Goal: Task Accomplishment & Management: Complete application form

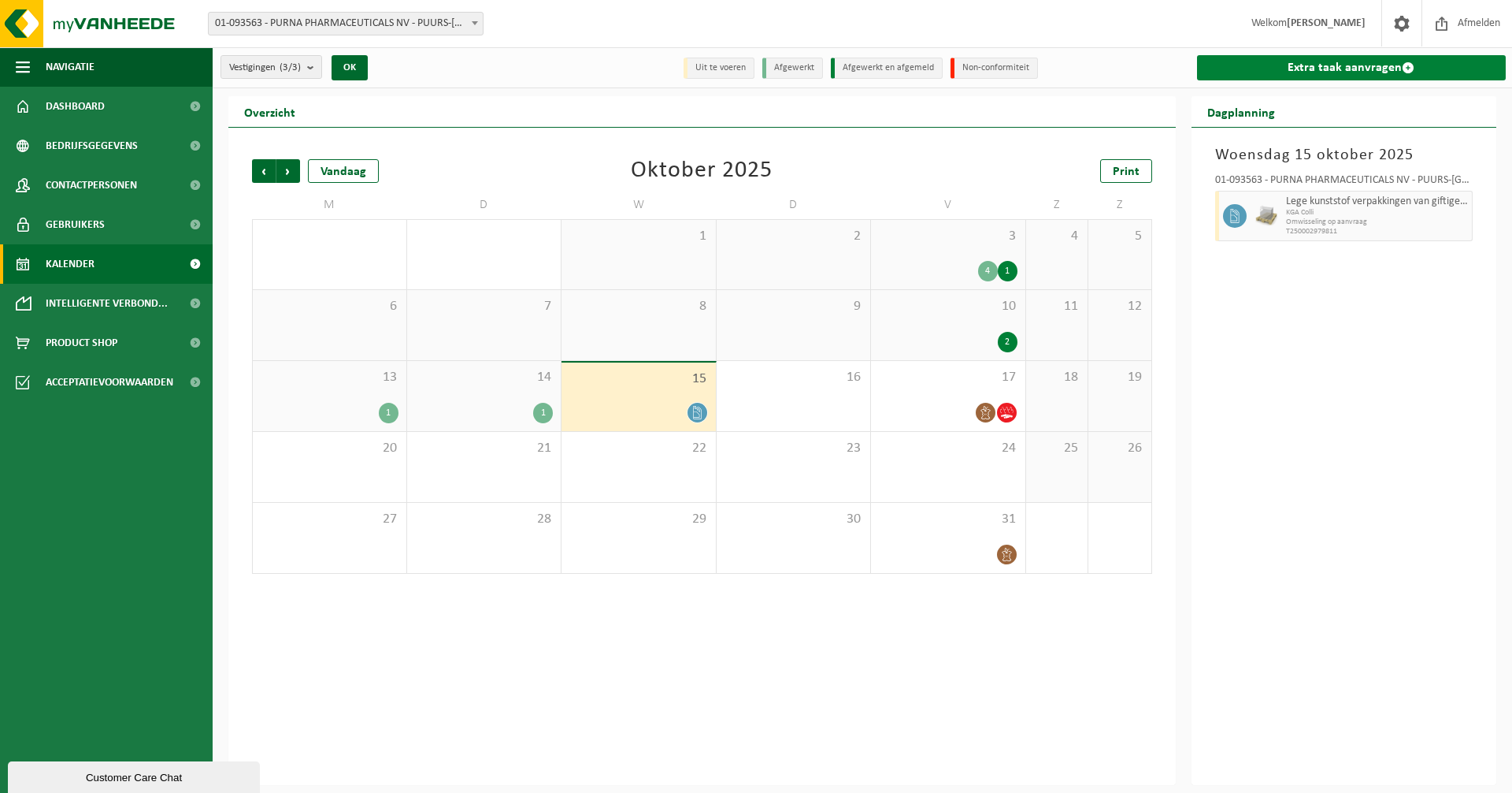
click at [1314, 67] on link "Extra taak aanvragen" at bounding box center [1352, 68] width 310 height 26
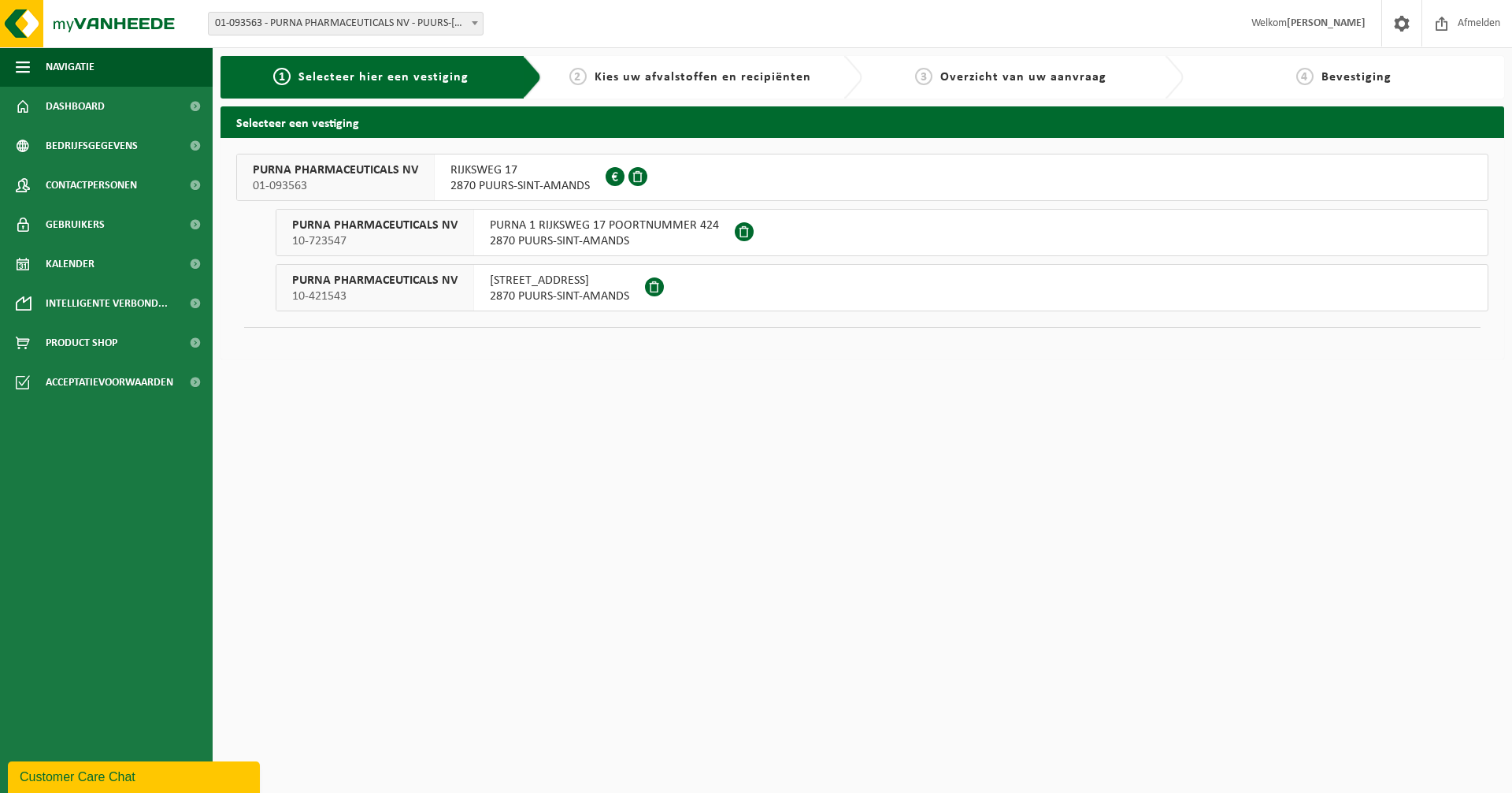
click at [531, 234] on span "2870 PUURS-SINT-AMANDS" at bounding box center [605, 241] width 229 height 16
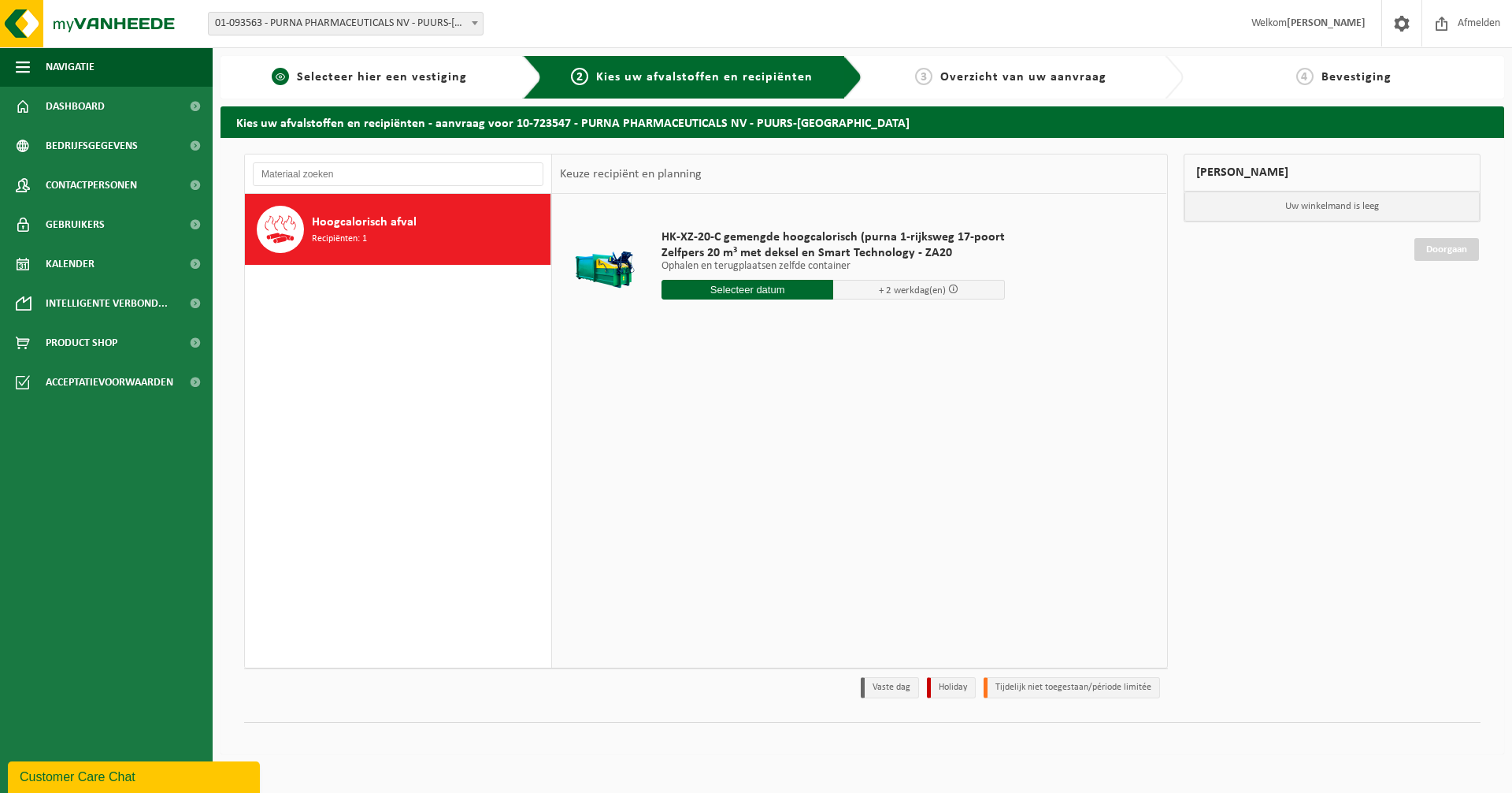
click at [287, 81] on span "1" at bounding box center [280, 77] width 18 height 18
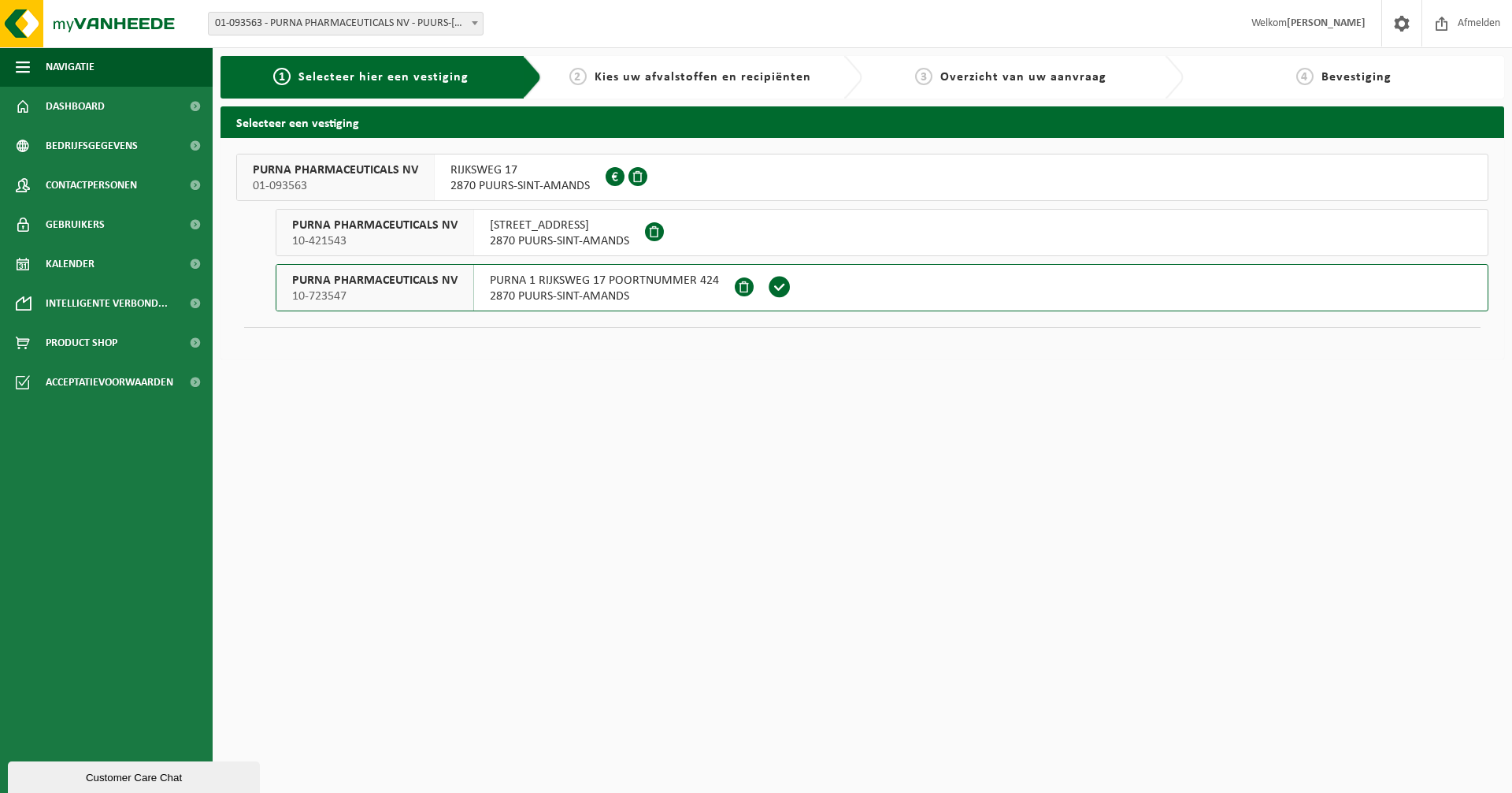
click at [517, 175] on span "RIJKSWEG 17" at bounding box center [520, 171] width 139 height 16
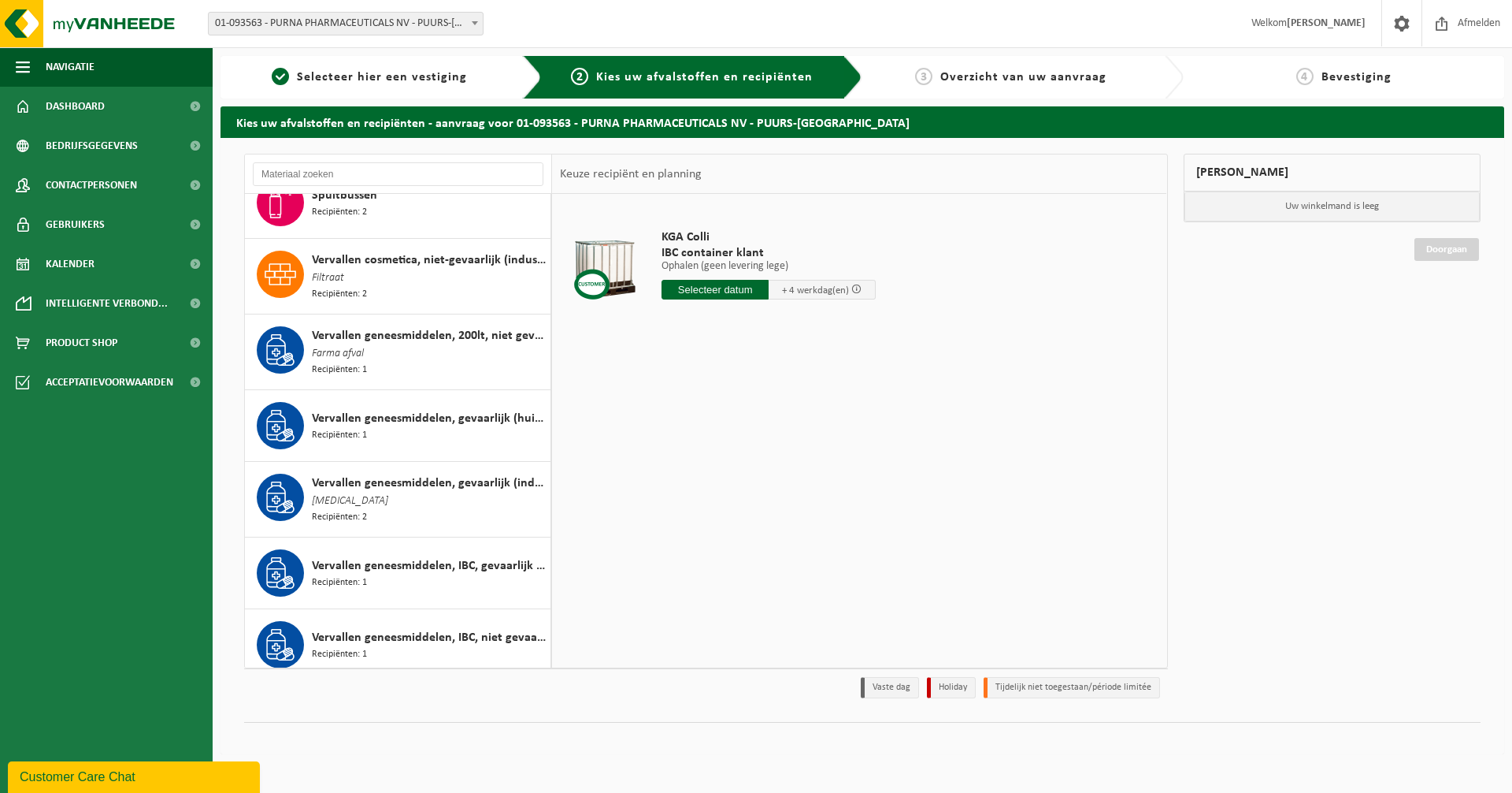
scroll to position [2128, 0]
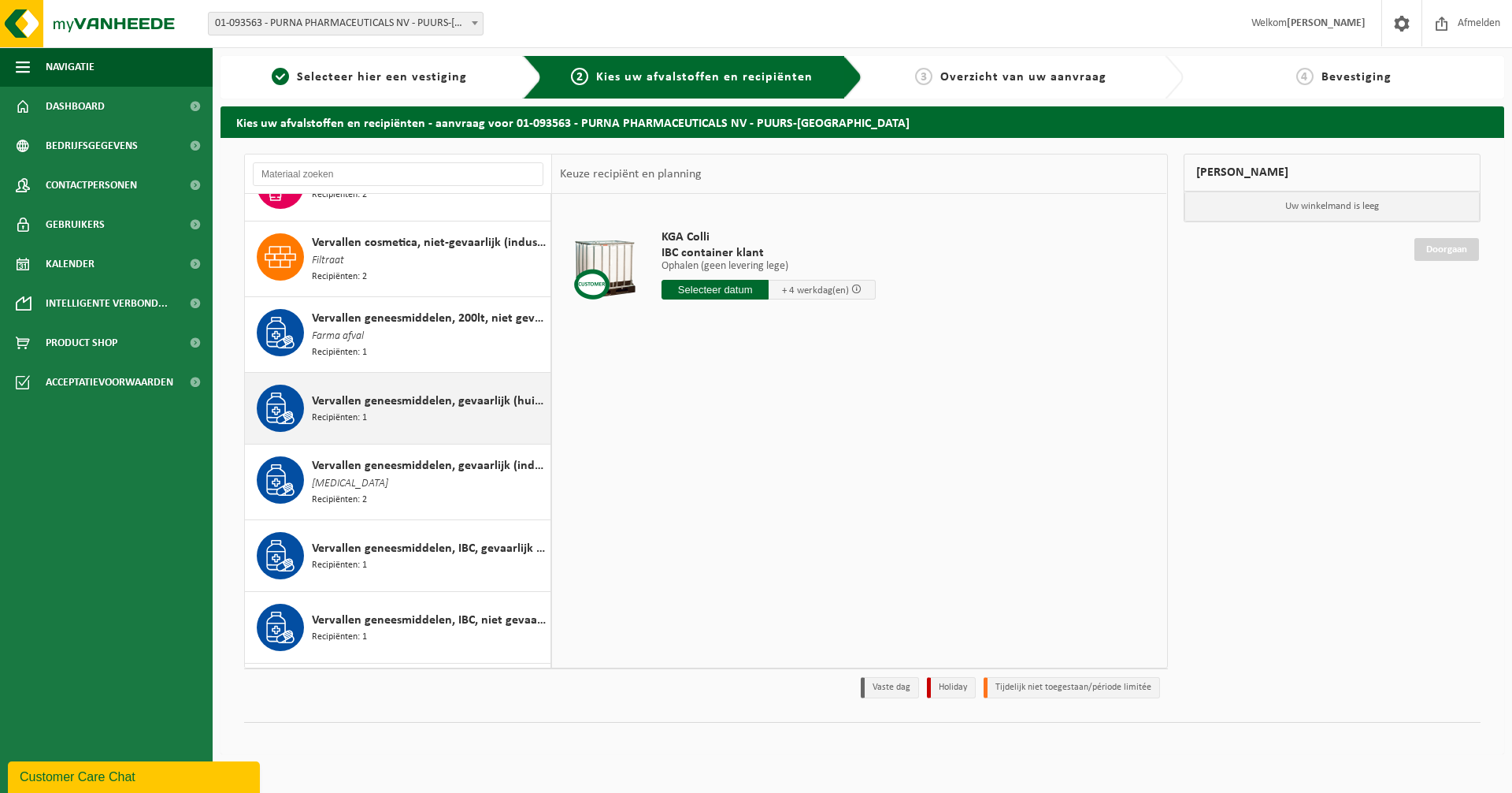
click at [406, 395] on span "Vervallen geneesmiddelen, gevaarlijk (huishoudelijk)" at bounding box center [429, 401] width 235 height 19
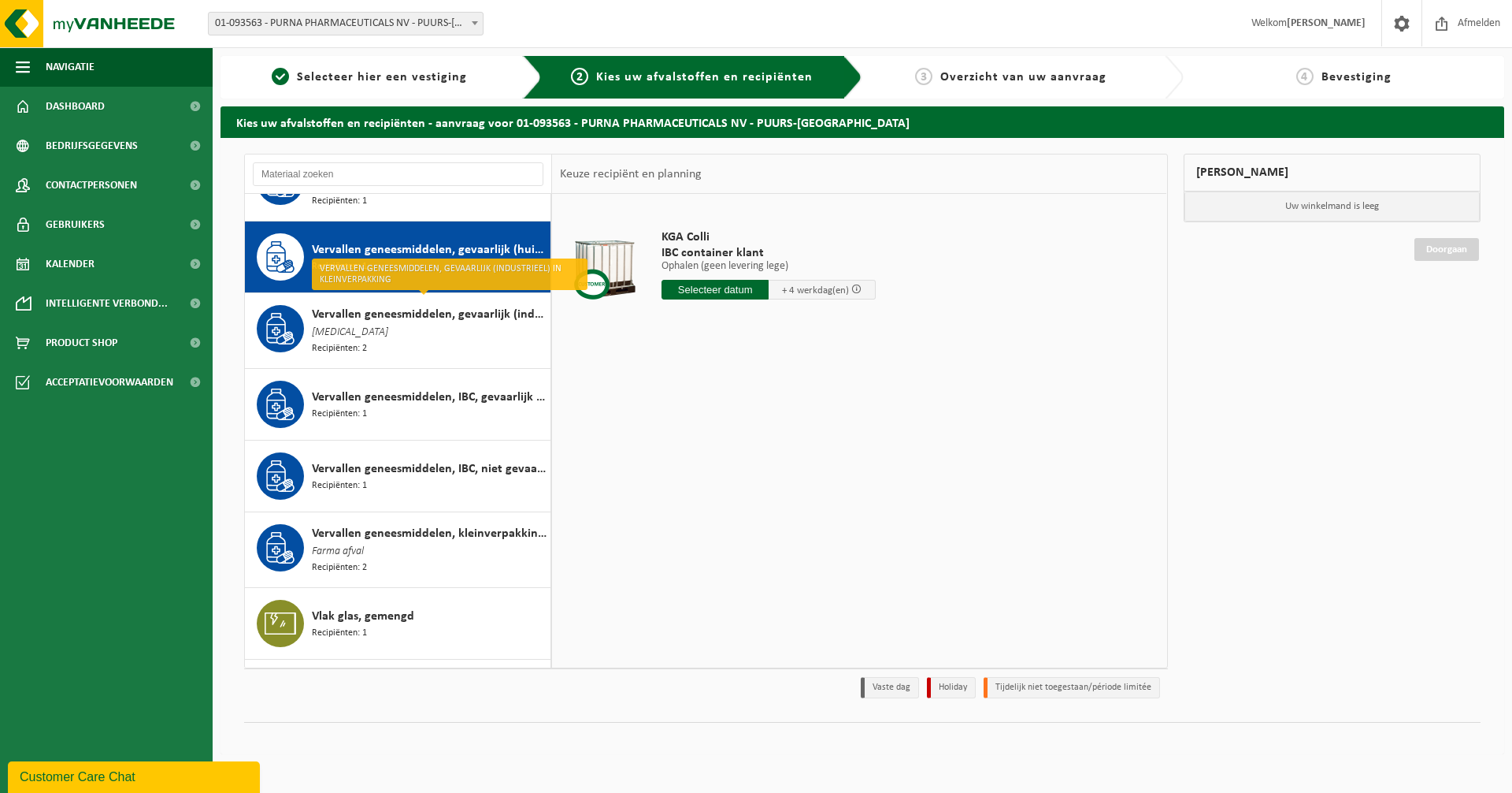
scroll to position [2299, 0]
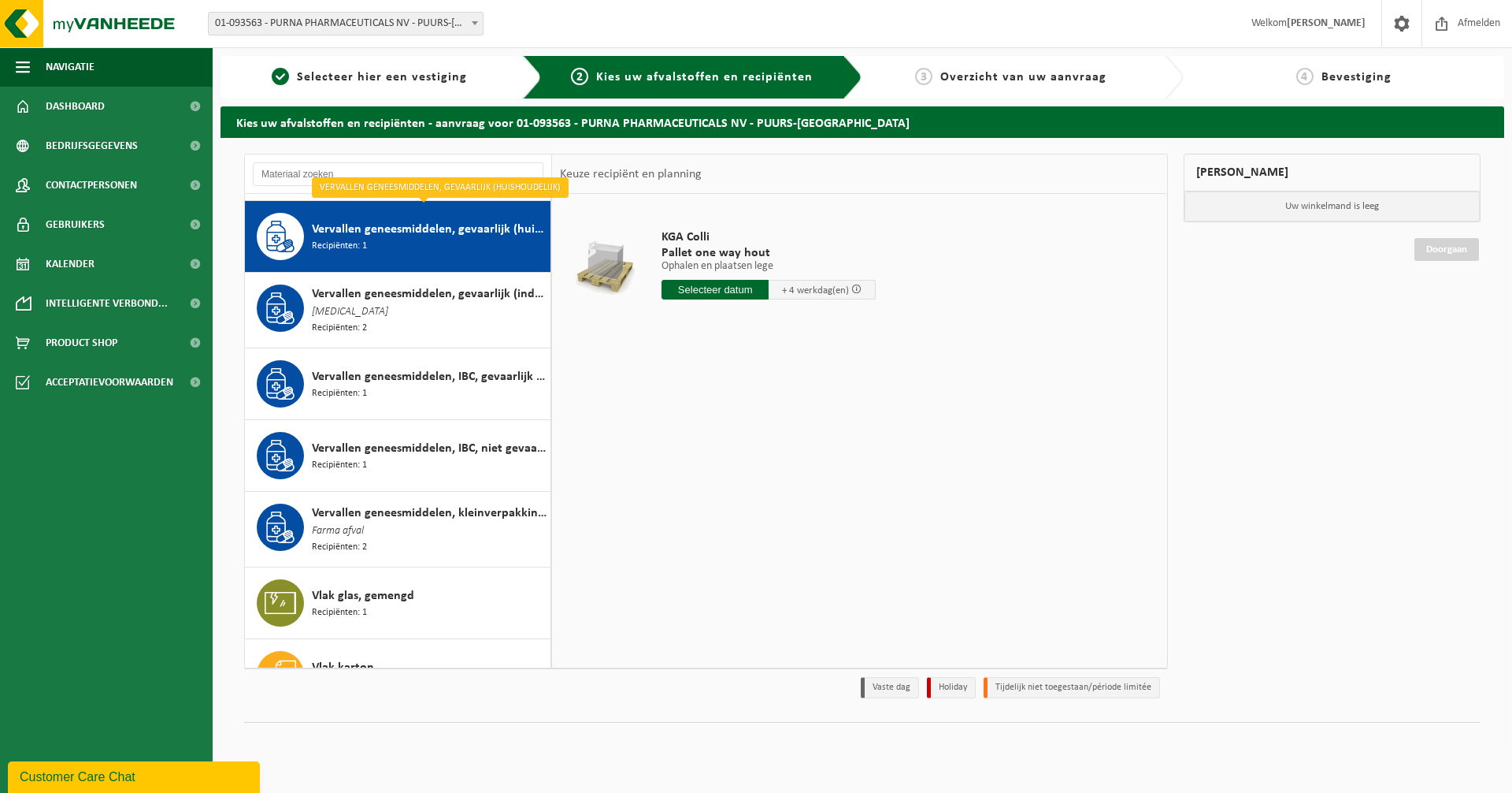
click at [400, 220] on span "Vervallen geneesmiddelen, gevaarlijk (huishoudelijk)" at bounding box center [429, 230] width 235 height 19
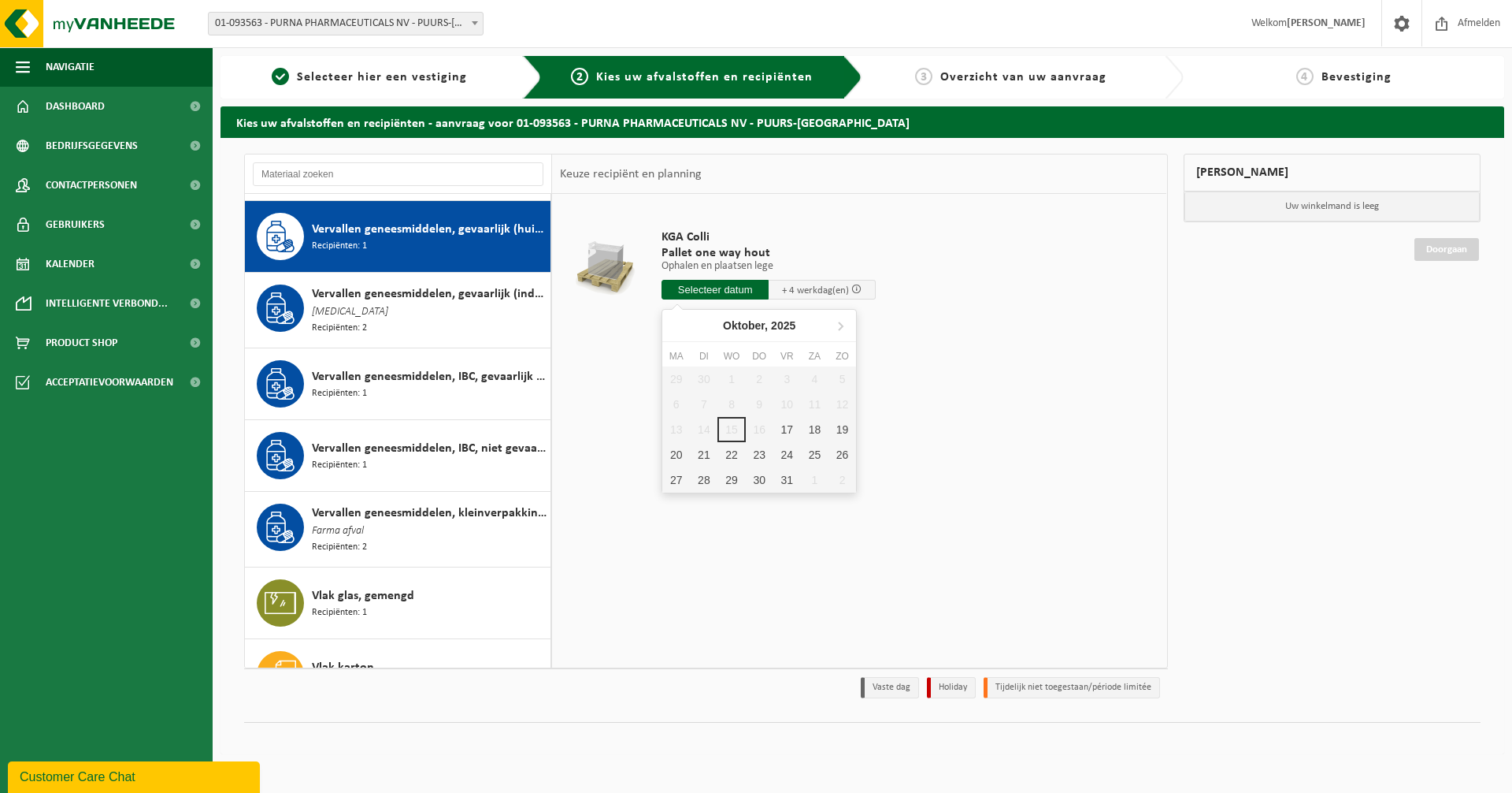
click at [707, 281] on input "text" at bounding box center [715, 289] width 107 height 20
click at [789, 426] on div "17" at bounding box center [787, 430] width 28 height 26
type input "Van 2025-10-17"
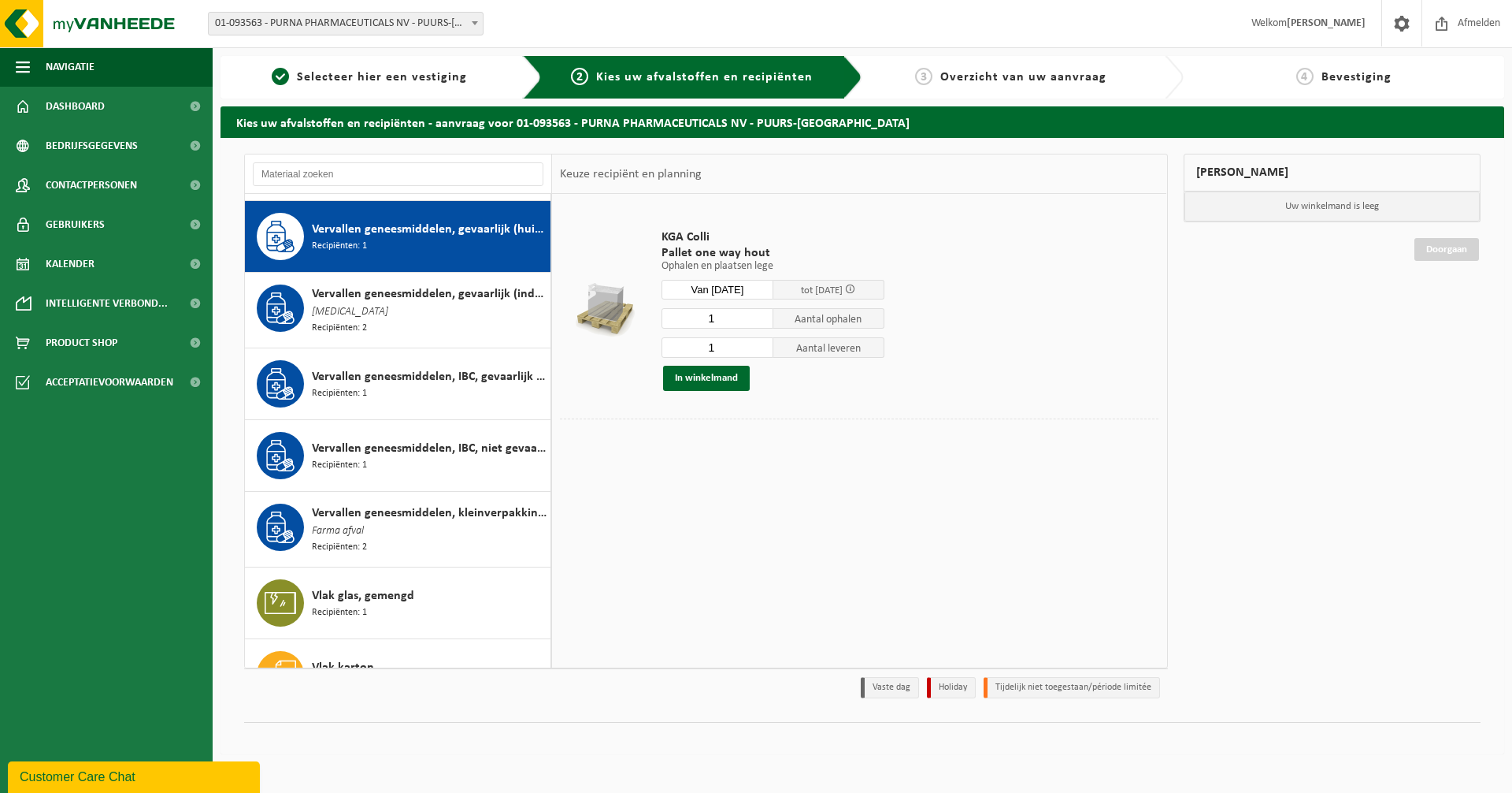
click at [718, 319] on input "1" at bounding box center [718, 319] width 112 height 21
type input "16"
click at [725, 348] on input "1" at bounding box center [718, 347] width 112 height 21
click at [716, 377] on button "In winkelmand" at bounding box center [706, 379] width 87 height 26
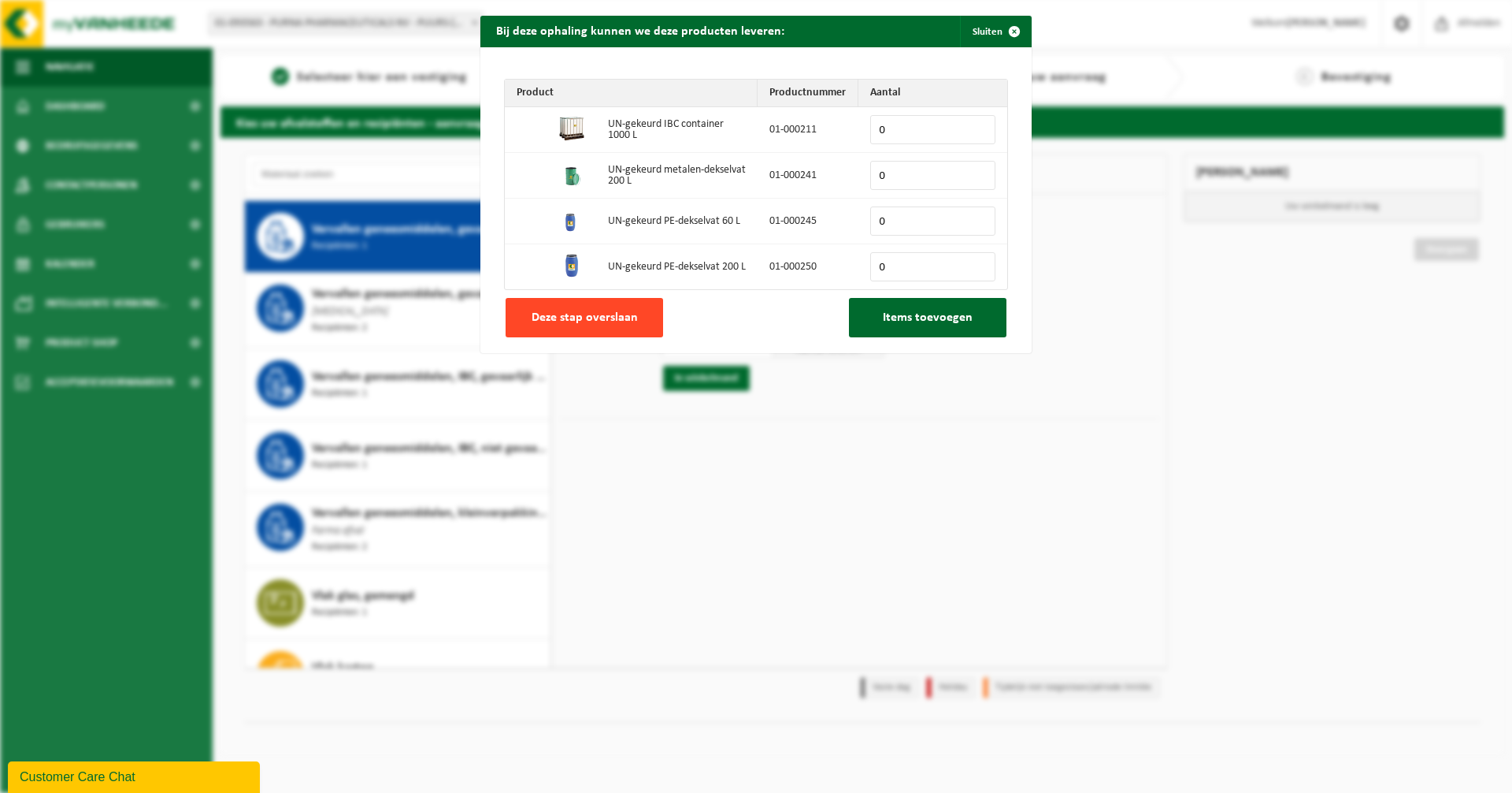
click at [543, 328] on button "Deze stap overslaan" at bounding box center [585, 317] width 158 height 39
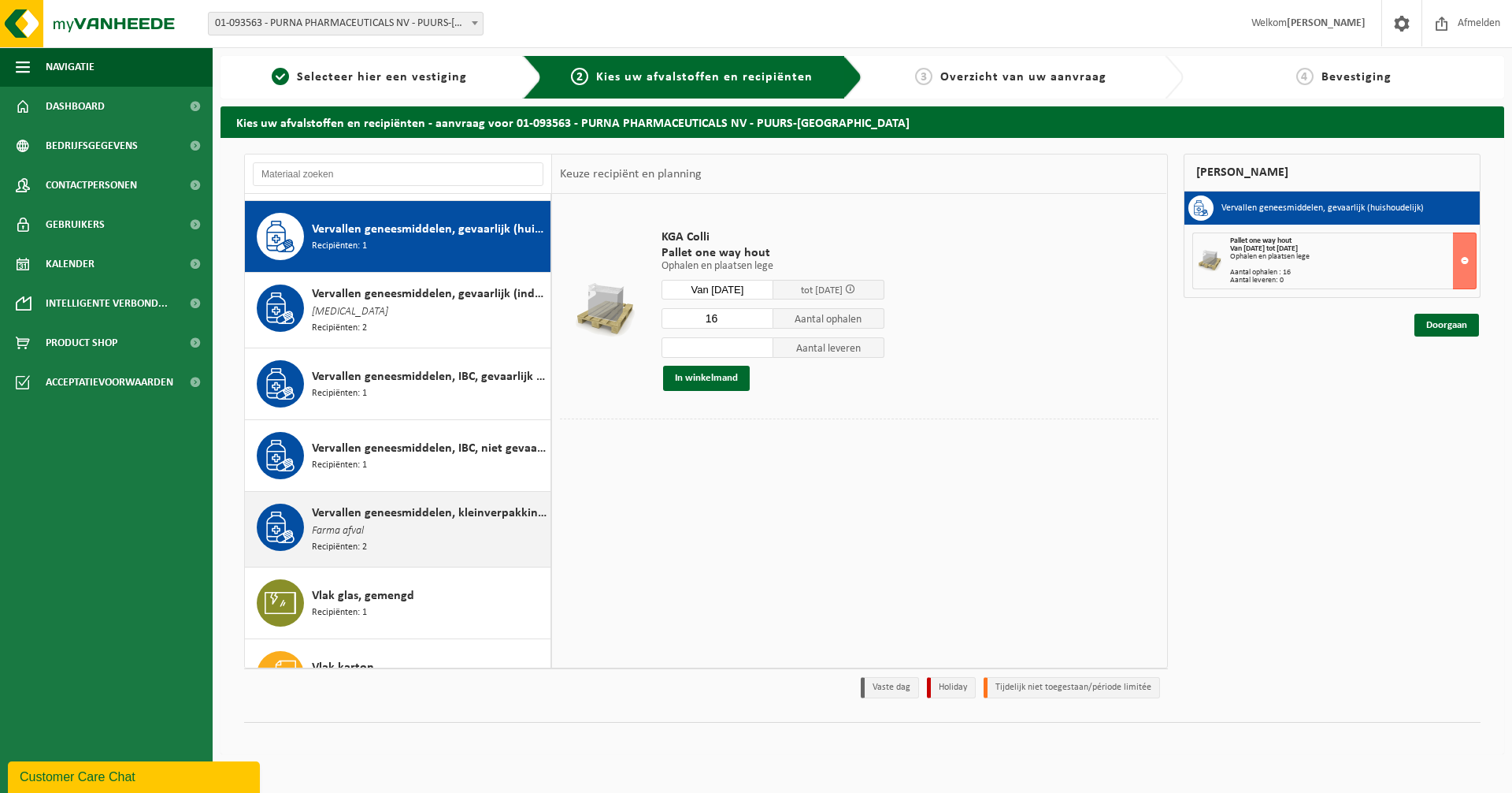
click at [413, 504] on span "Vervallen geneesmiddelen, kleinverpakking, niet gevaarlijk (huishoudelijk)" at bounding box center [429, 513] width 235 height 19
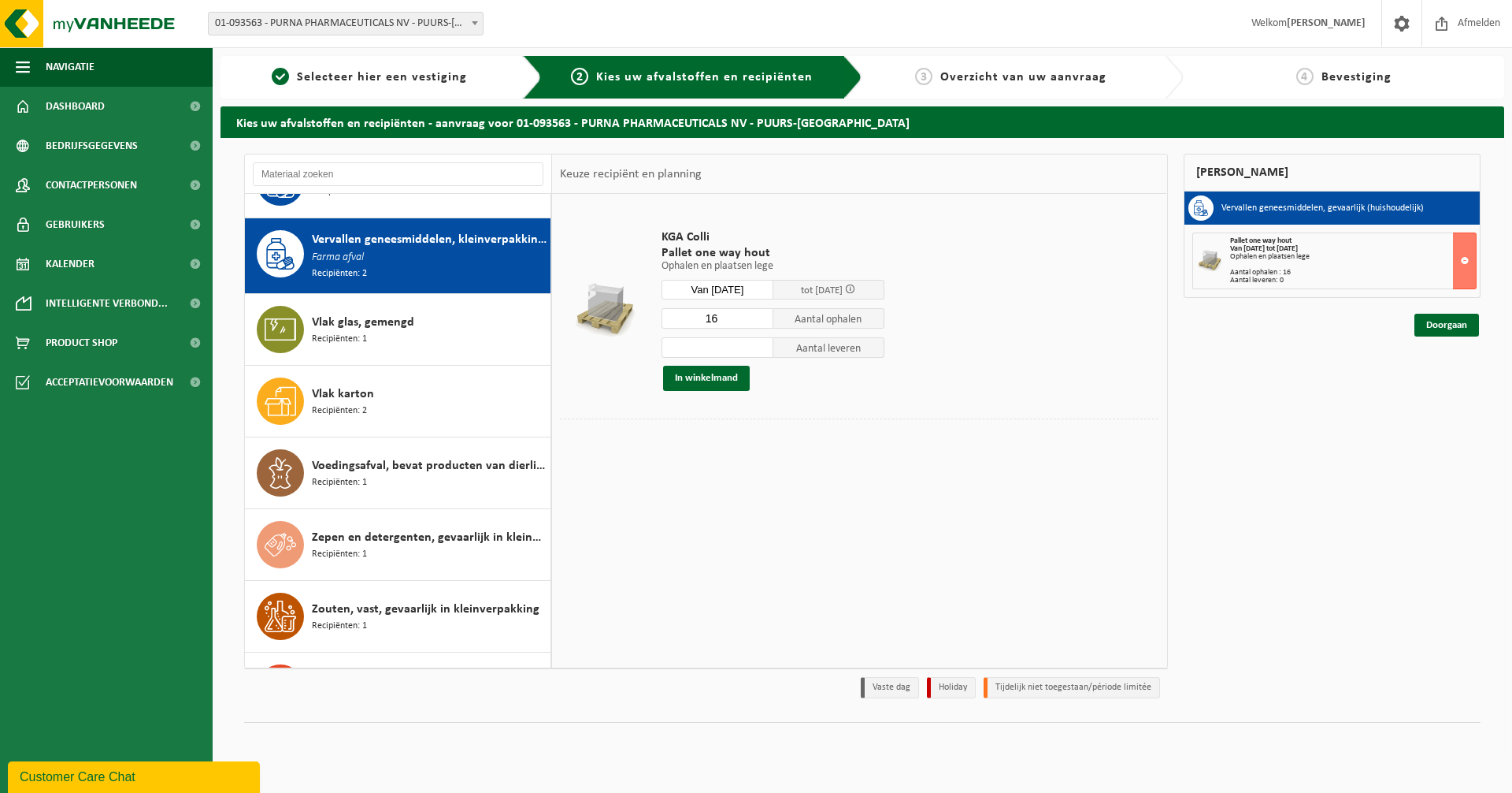
scroll to position [2588, 0]
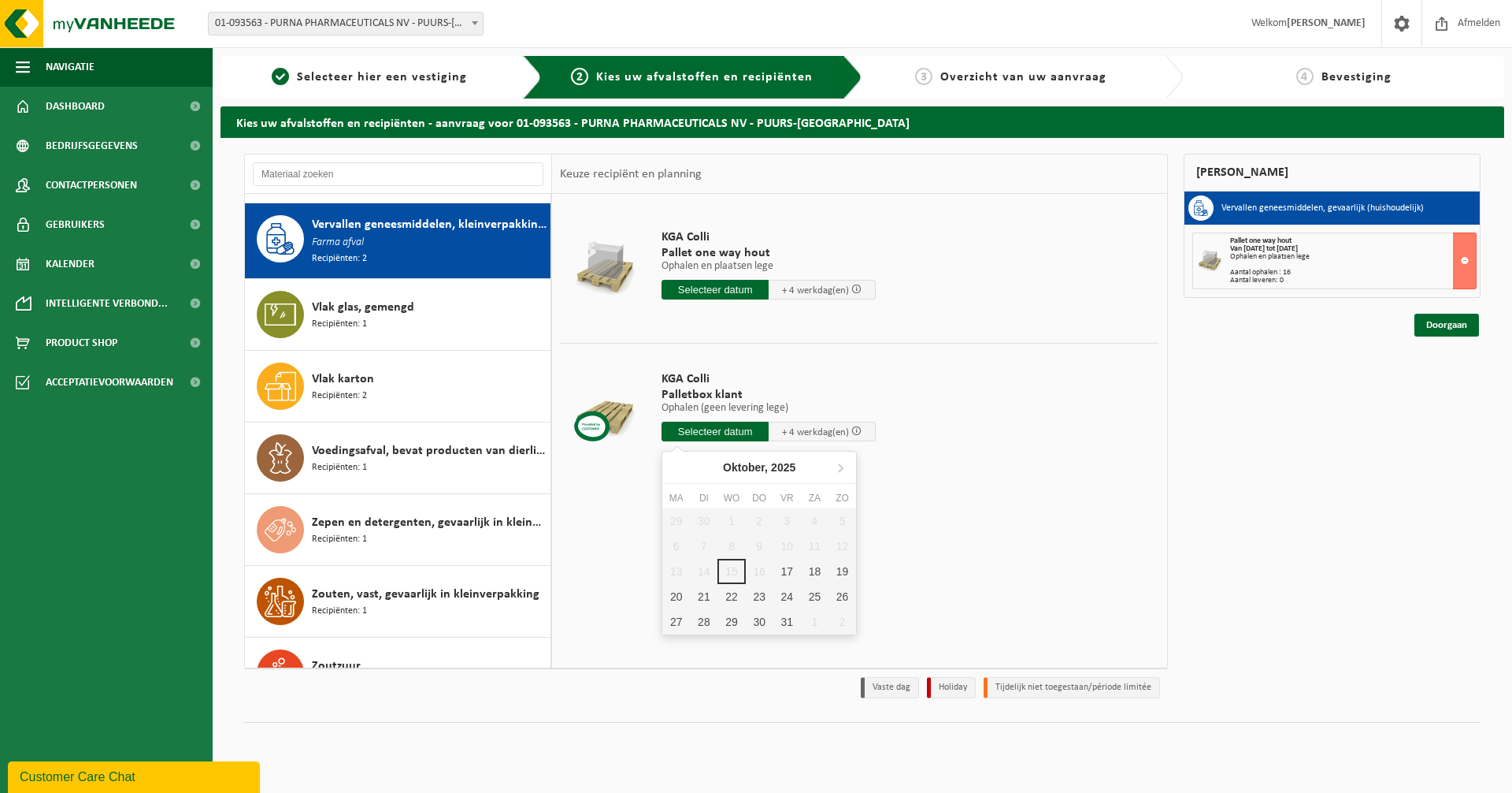
click at [703, 433] on input "text" at bounding box center [715, 431] width 107 height 20
click at [793, 577] on div "17" at bounding box center [787, 571] width 28 height 26
type input "Van 2025-10-17"
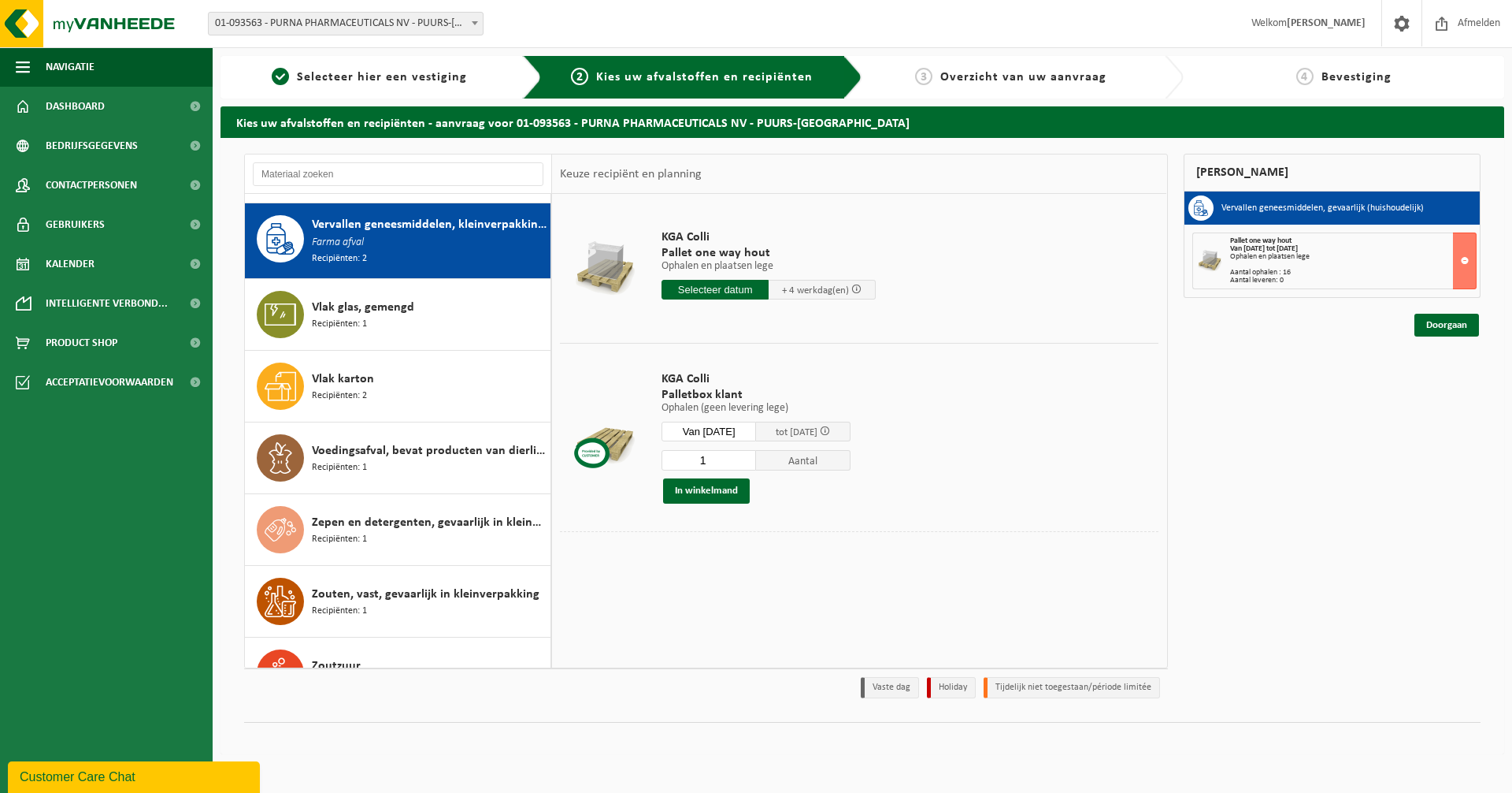
drag, startPoint x: 730, startPoint y: 453, endPoint x: 676, endPoint y: 456, distance: 54.1
click at [676, 456] on input "1" at bounding box center [709, 461] width 95 height 21
type input "8"
click at [708, 489] on button "In winkelmand" at bounding box center [706, 491] width 87 height 26
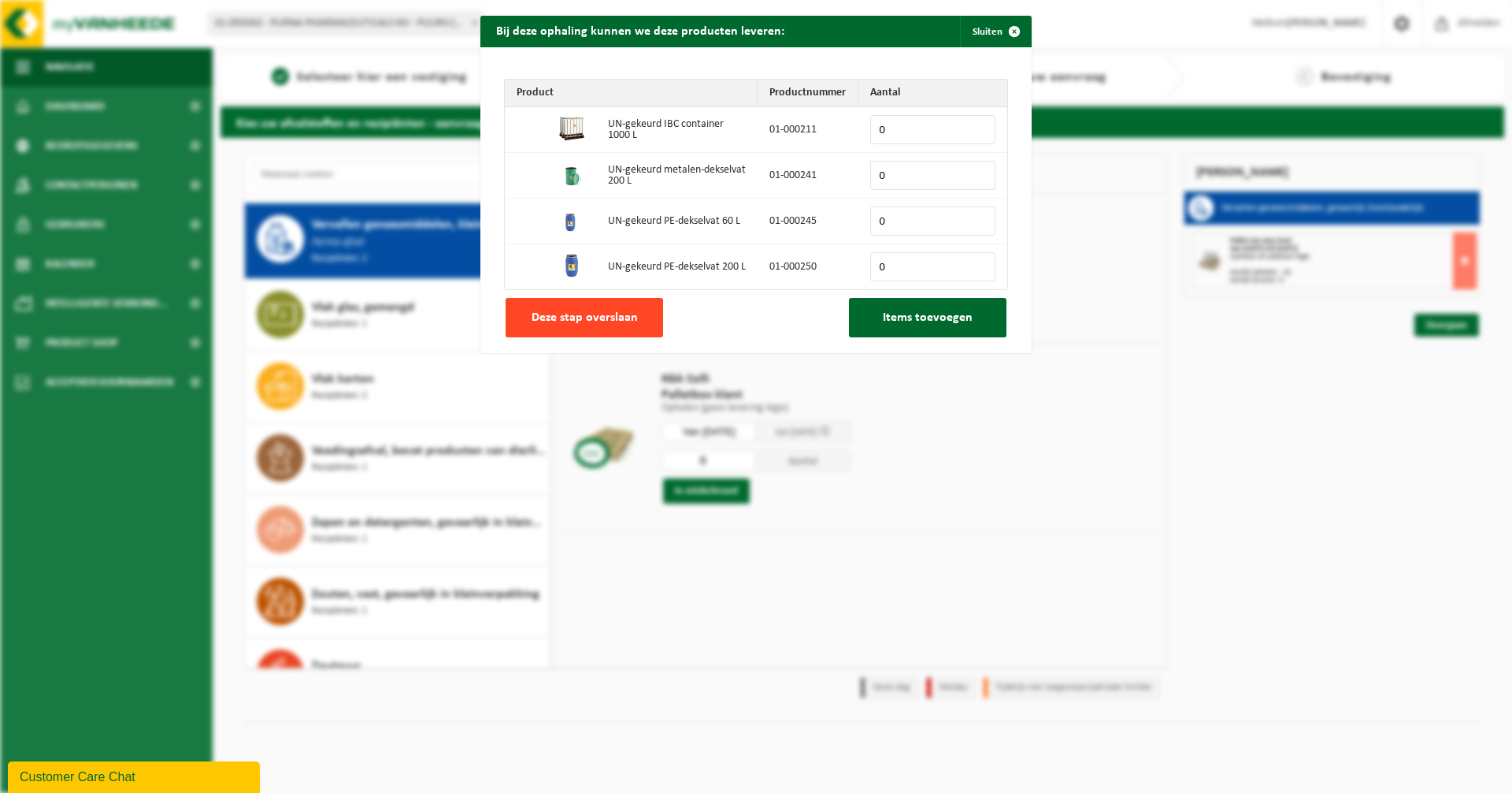
click at [604, 315] on span "Deze stap overslaan" at bounding box center [584, 318] width 106 height 13
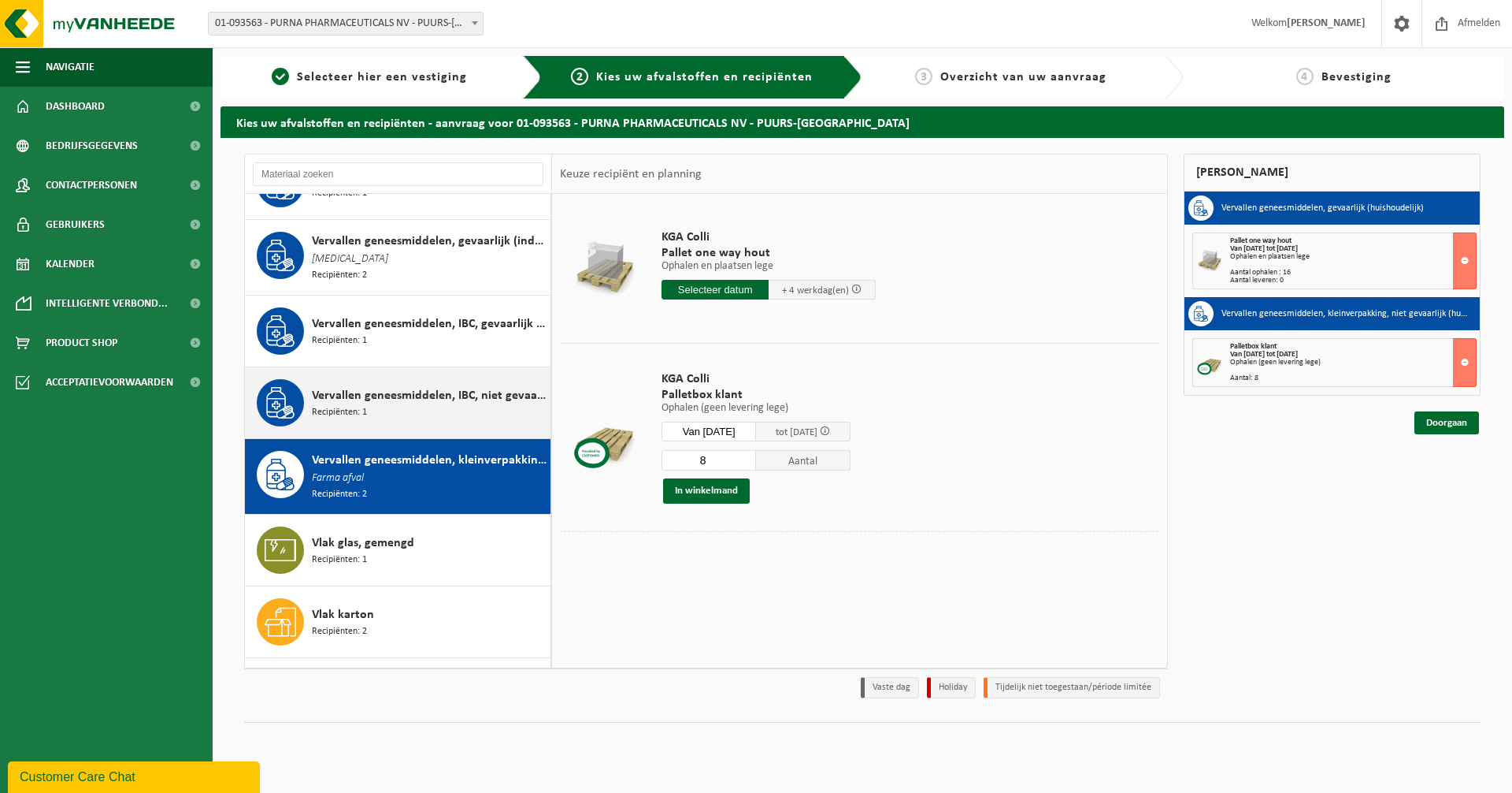
scroll to position [2351, 0]
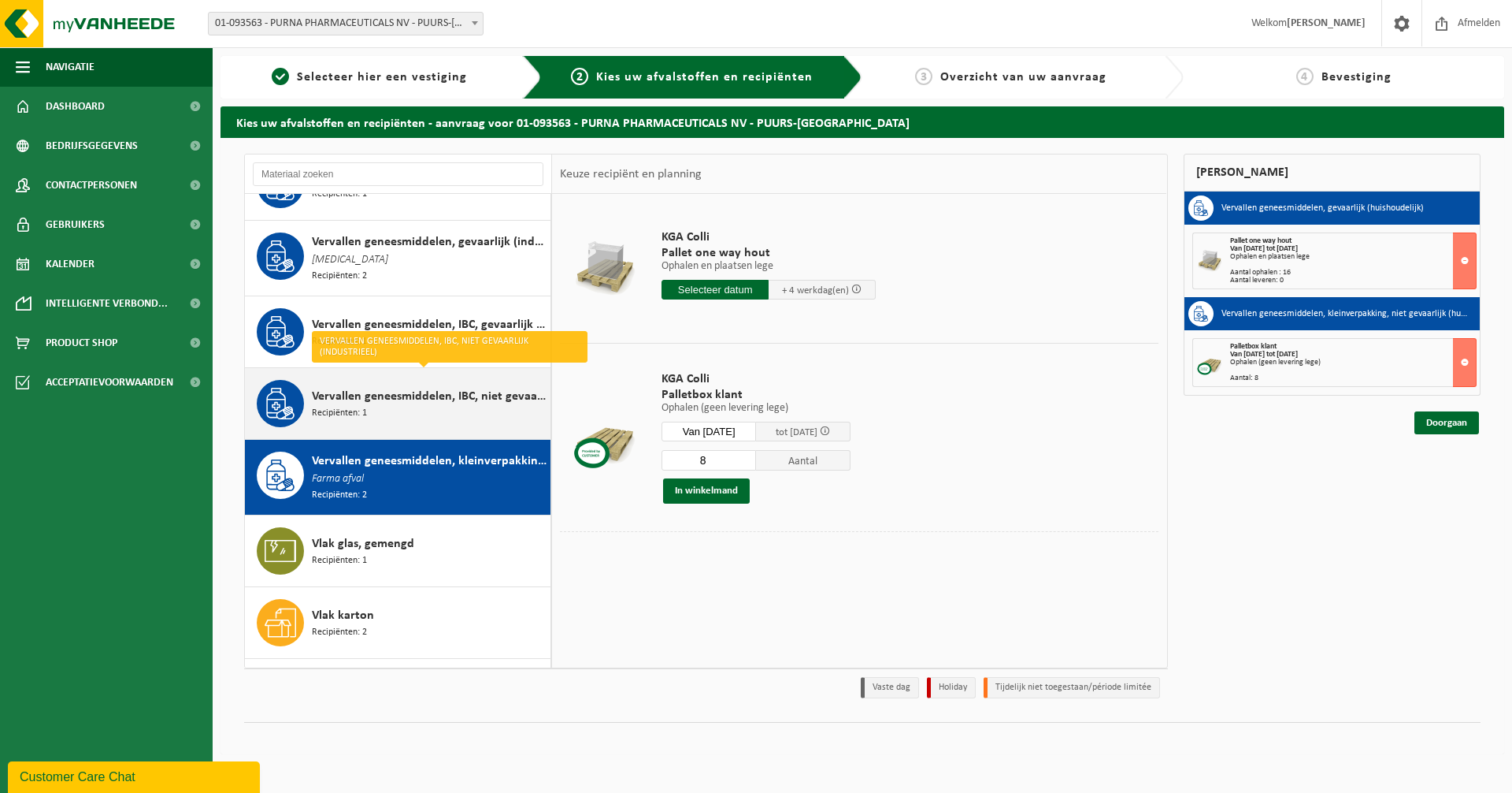
click at [394, 387] on span "Vervallen geneesmiddelen, IBC, niet gevaarlijk (industrieel)" at bounding box center [429, 396] width 235 height 19
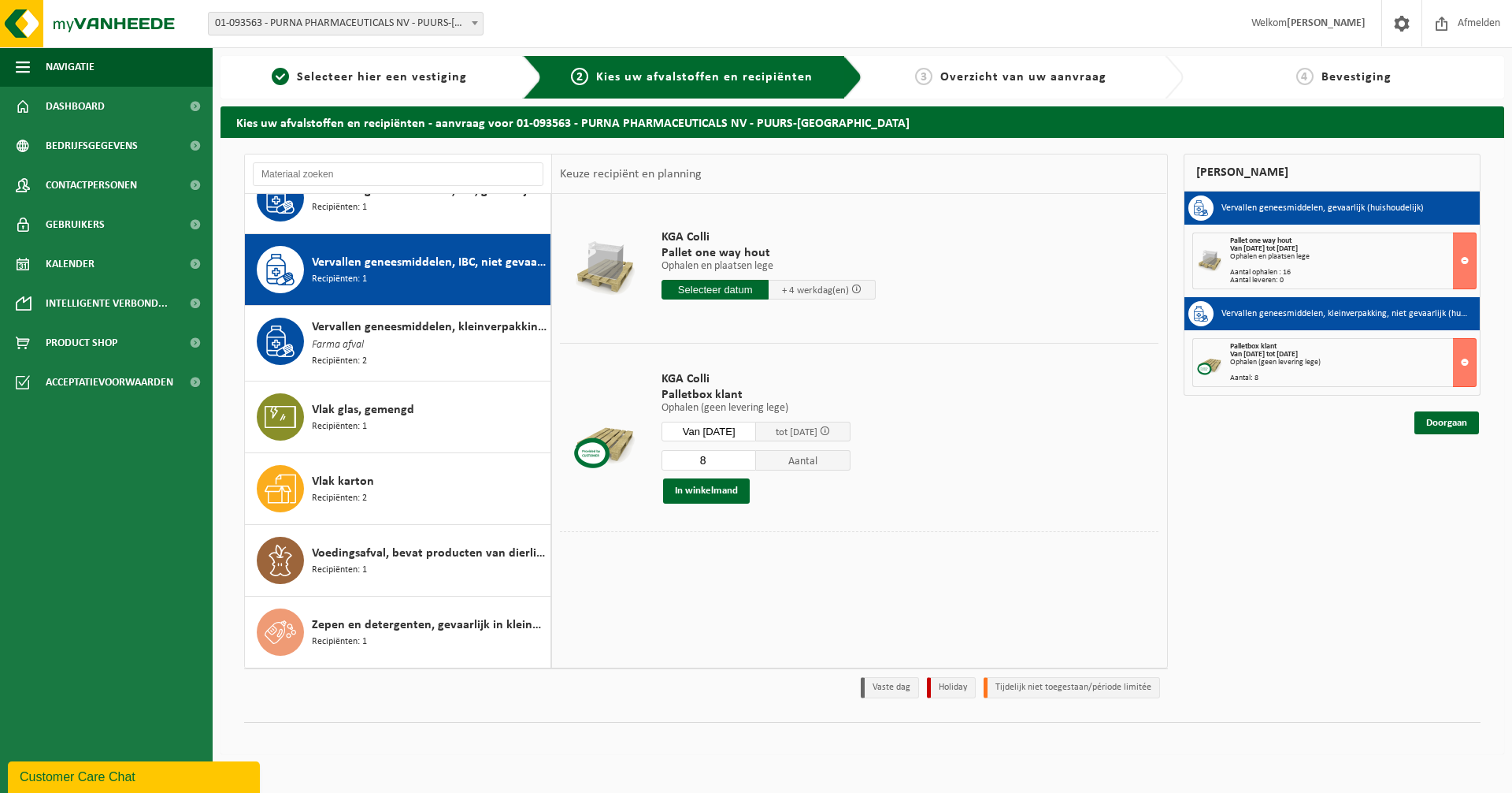
scroll to position [2516, 0]
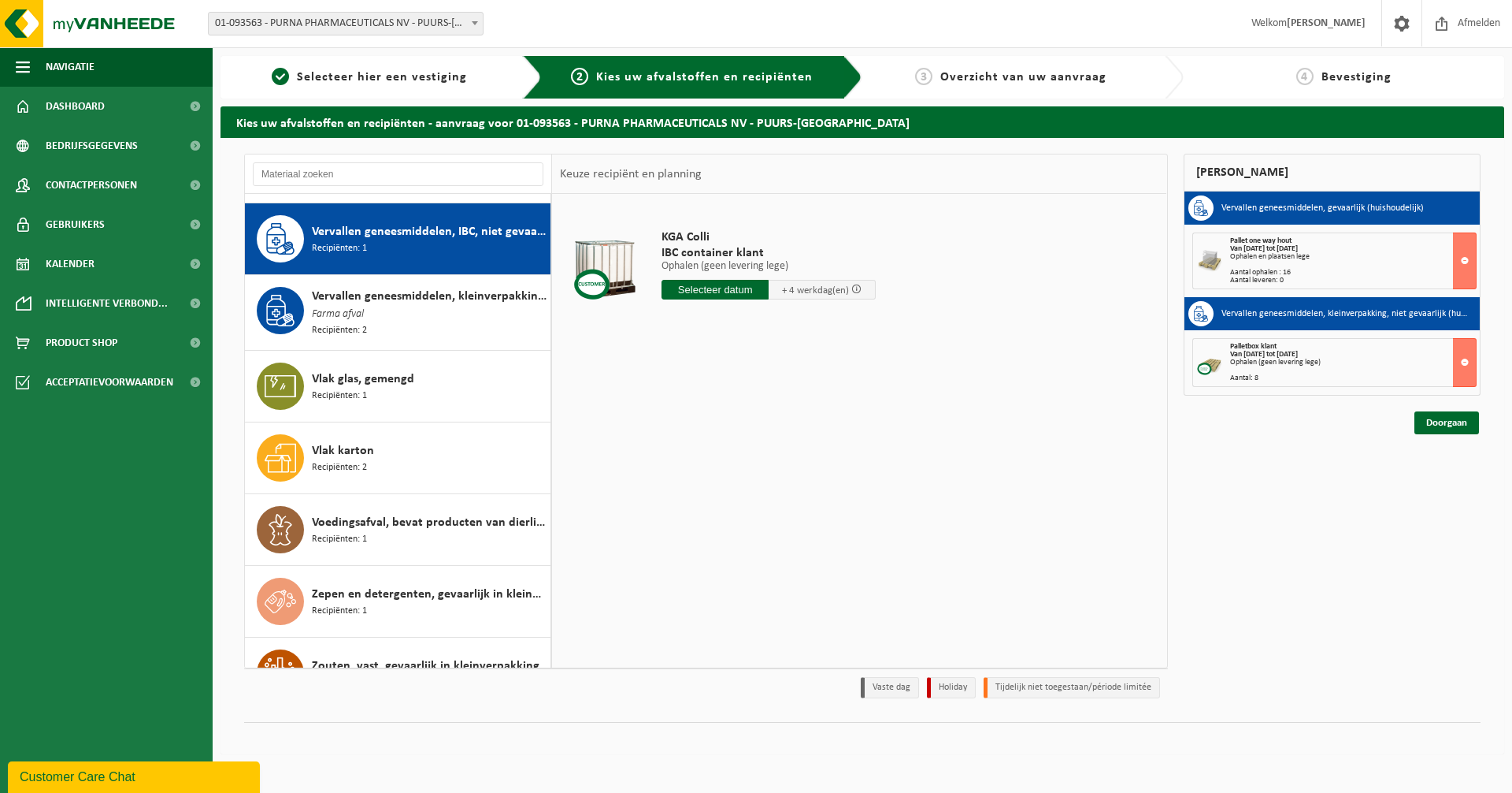
click at [715, 290] on input "text" at bounding box center [715, 289] width 107 height 20
click at [788, 432] on div "17" at bounding box center [787, 430] width 28 height 26
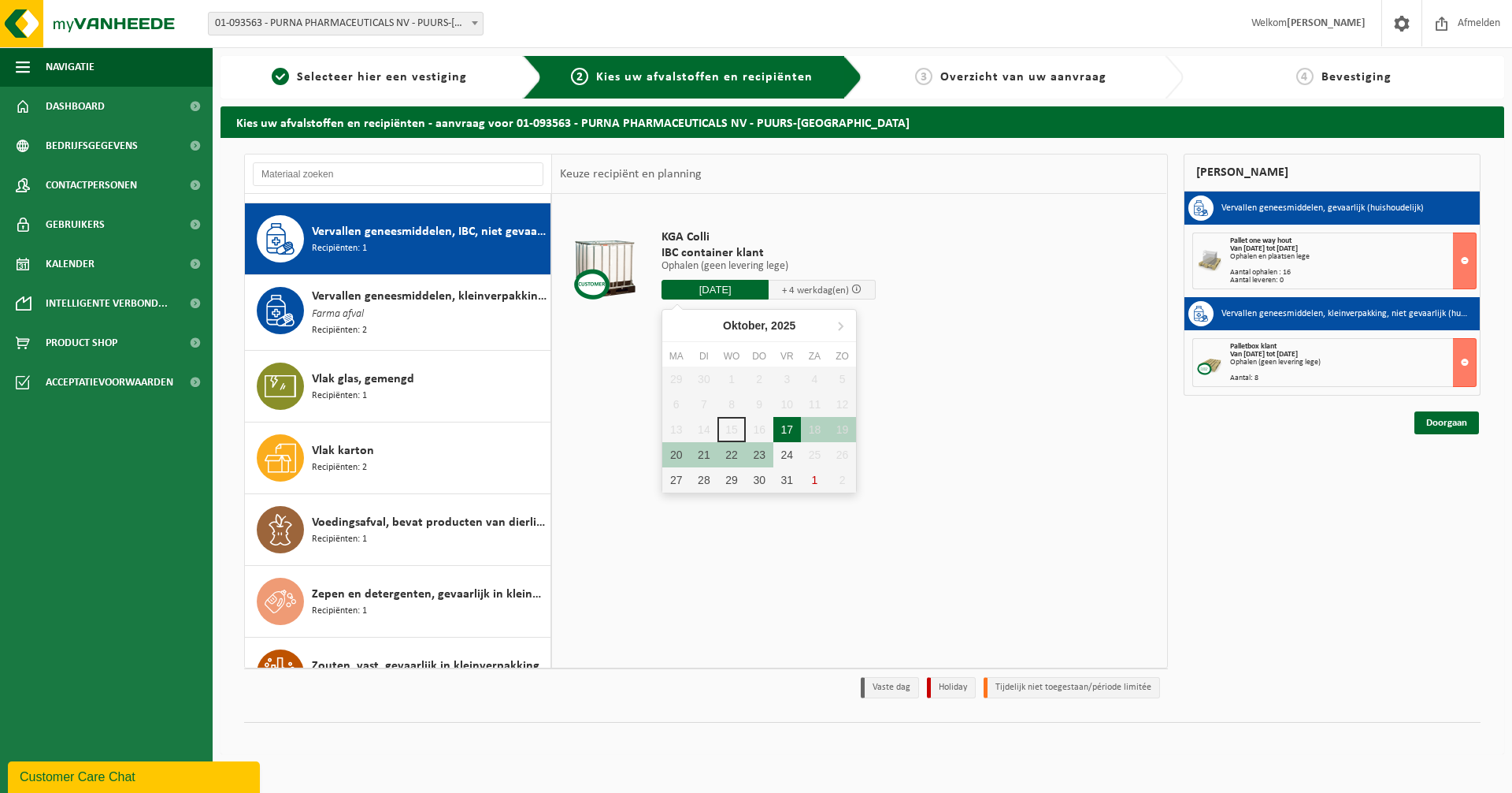
type input "Van 2025-10-17"
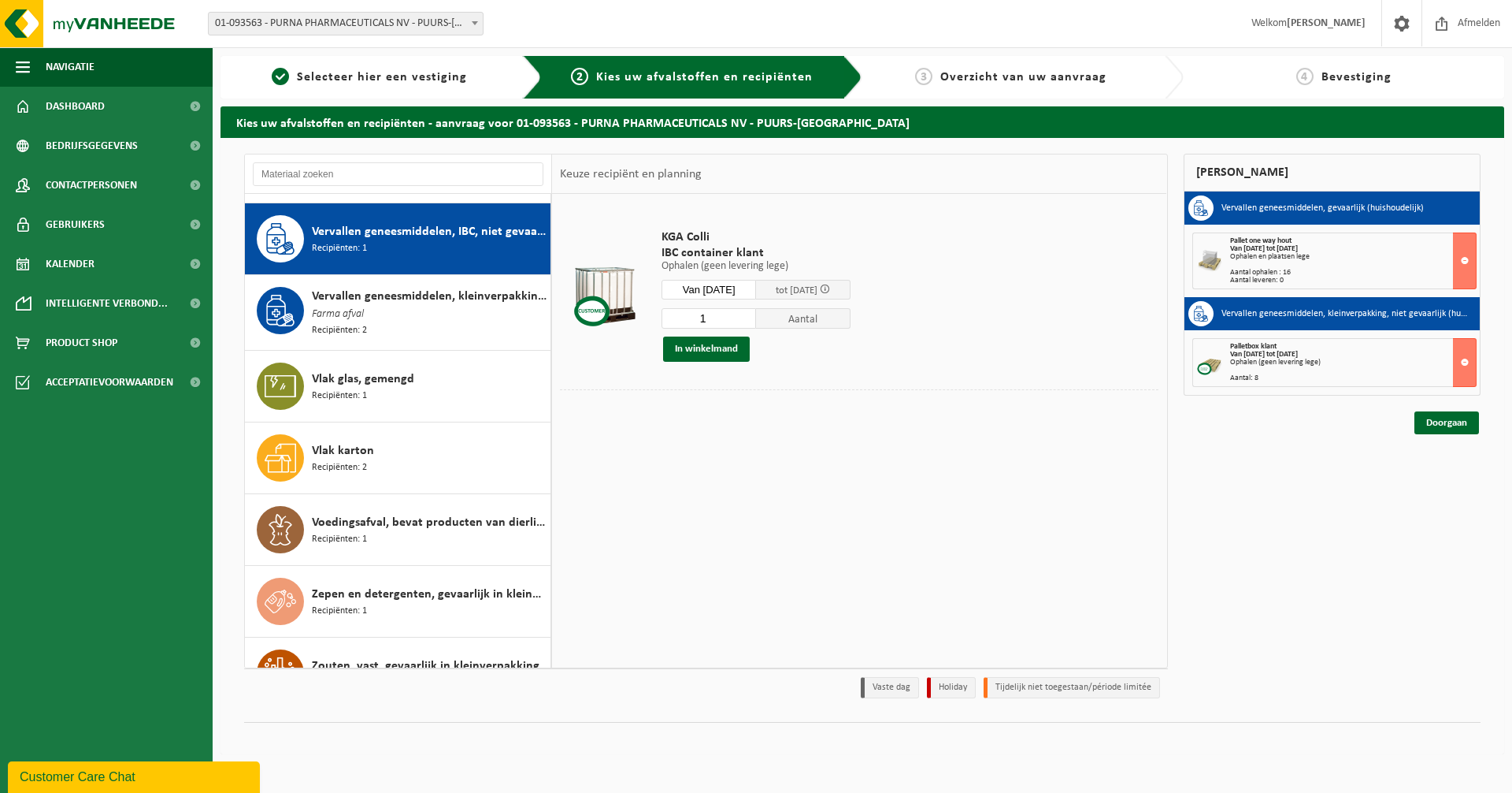
drag, startPoint x: 718, startPoint y: 317, endPoint x: 694, endPoint y: 318, distance: 24.0
click at [694, 318] on input "1" at bounding box center [709, 319] width 95 height 21
type input "6"
click at [712, 351] on button "In winkelmand" at bounding box center [706, 349] width 87 height 26
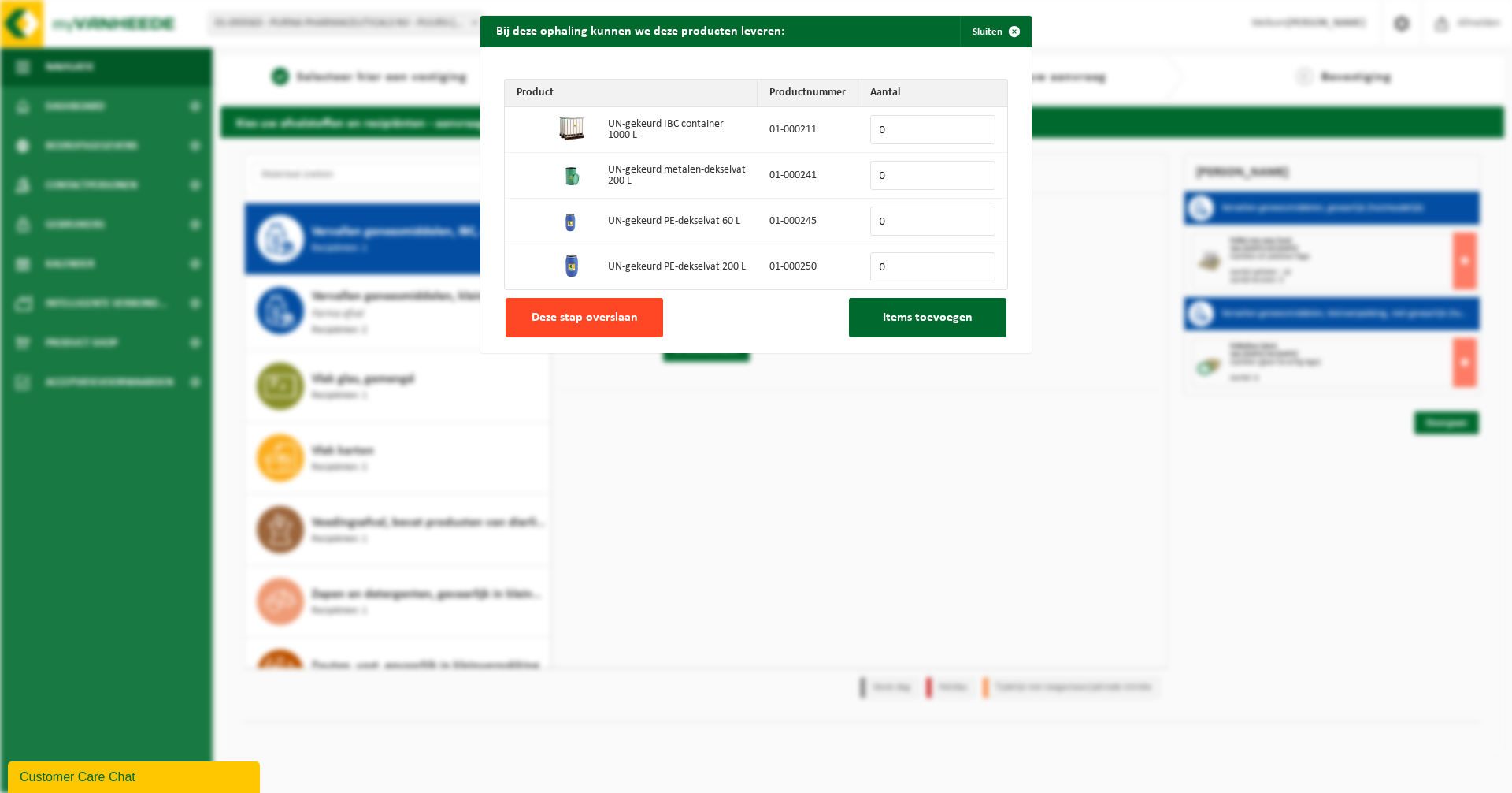
click at [624, 317] on span "Deze stap overslaan" at bounding box center [584, 318] width 106 height 13
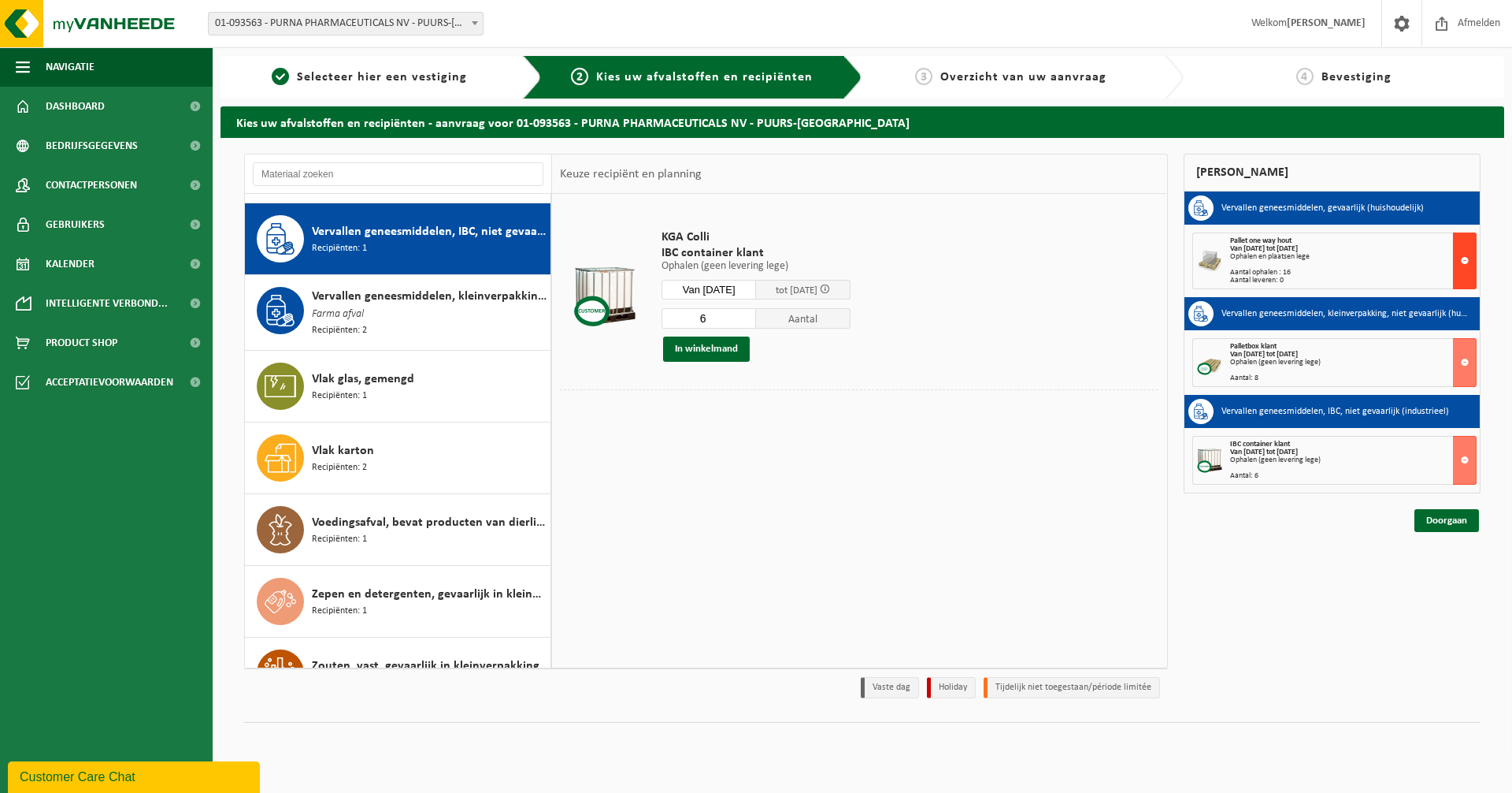
click at [1464, 259] on button at bounding box center [1465, 261] width 24 height 57
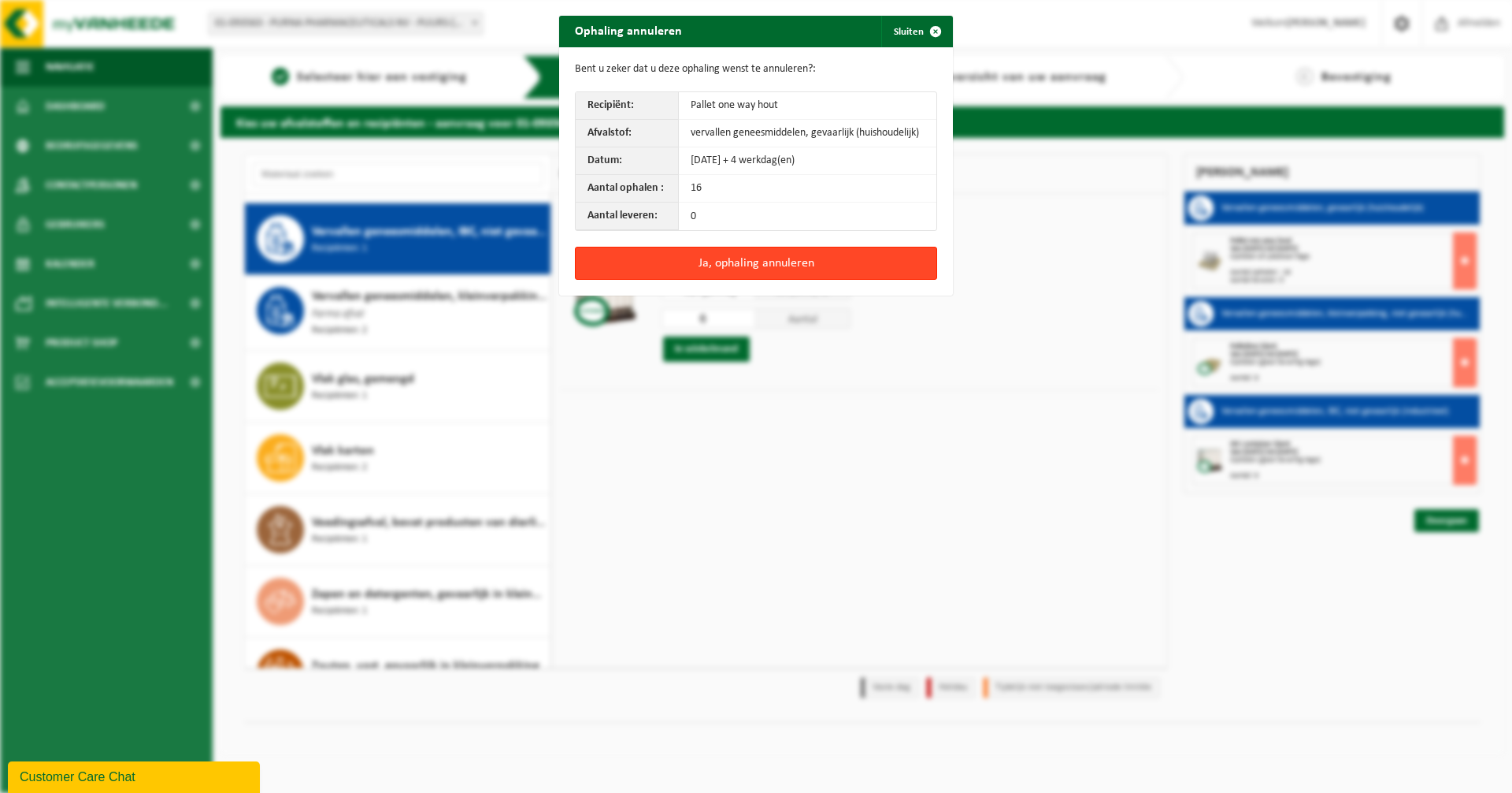
click at [720, 262] on button "Ja, ophaling annuleren" at bounding box center [756, 263] width 362 height 33
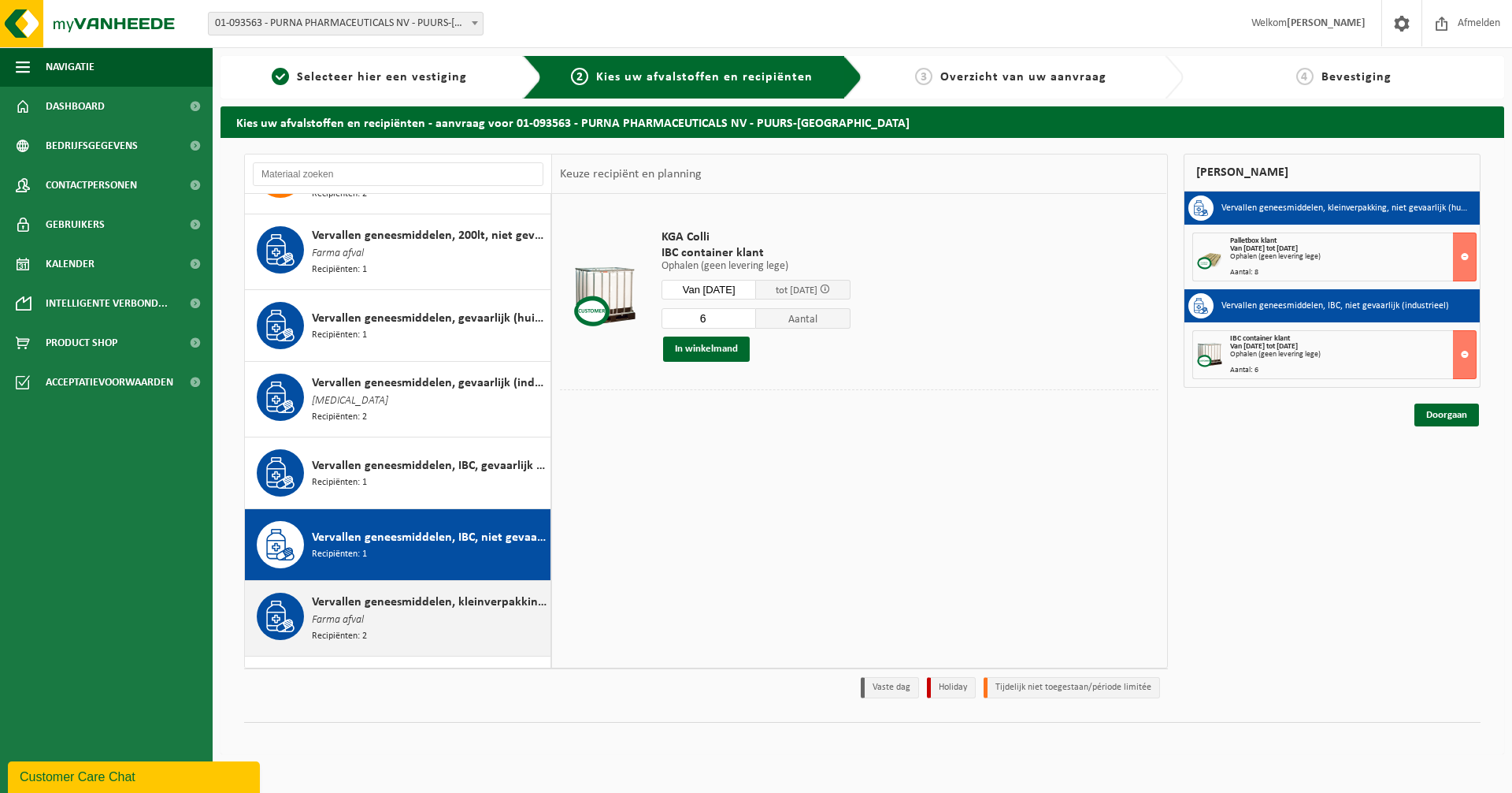
scroll to position [2200, 0]
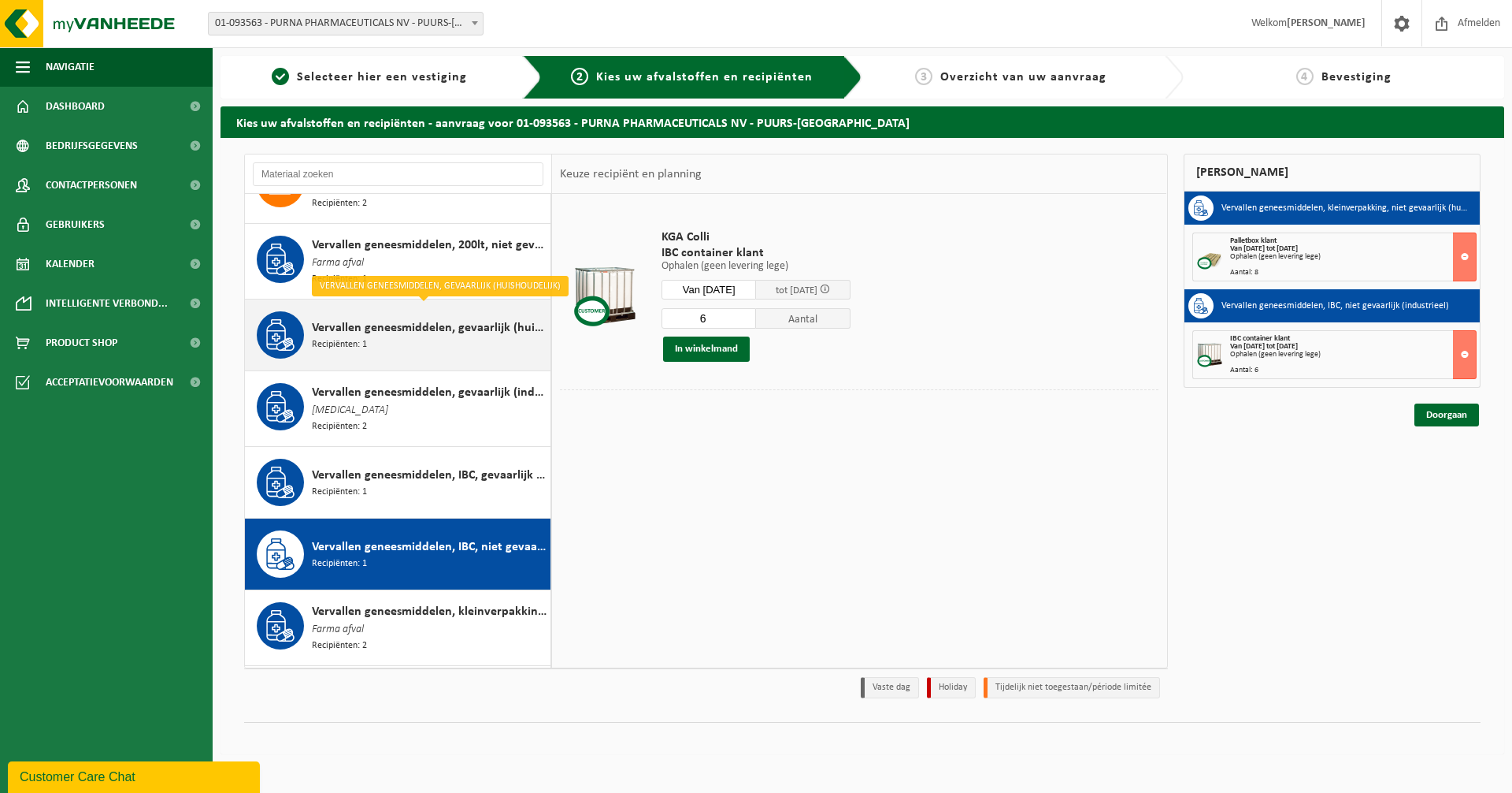
click at [405, 320] on span "Vervallen geneesmiddelen, gevaarlijk (huishoudelijk)" at bounding box center [429, 328] width 235 height 19
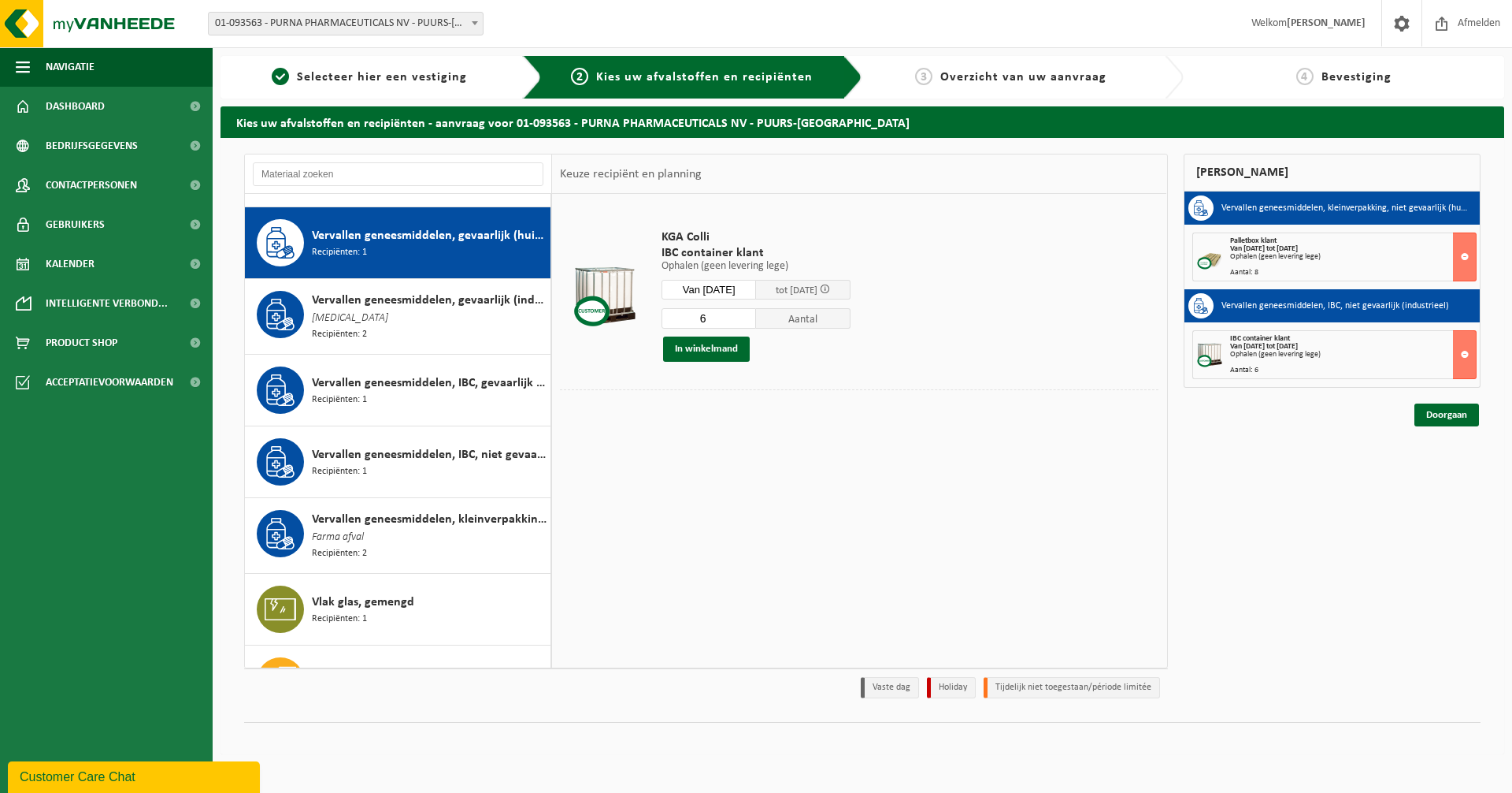
scroll to position [2299, 0]
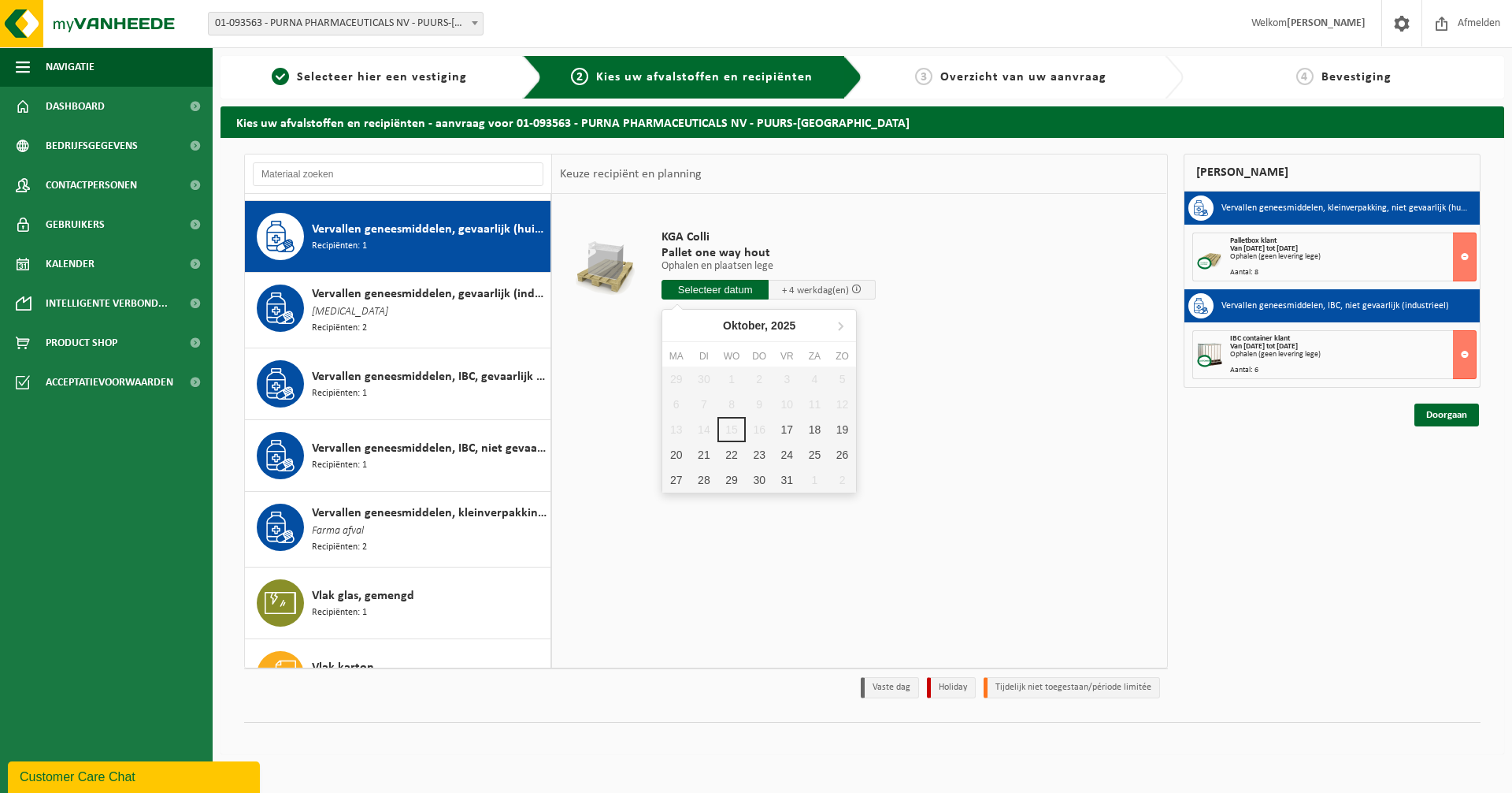
click at [707, 293] on input "text" at bounding box center [715, 289] width 107 height 20
click at [791, 426] on div "17" at bounding box center [787, 430] width 28 height 26
type input "Van 2025-10-17"
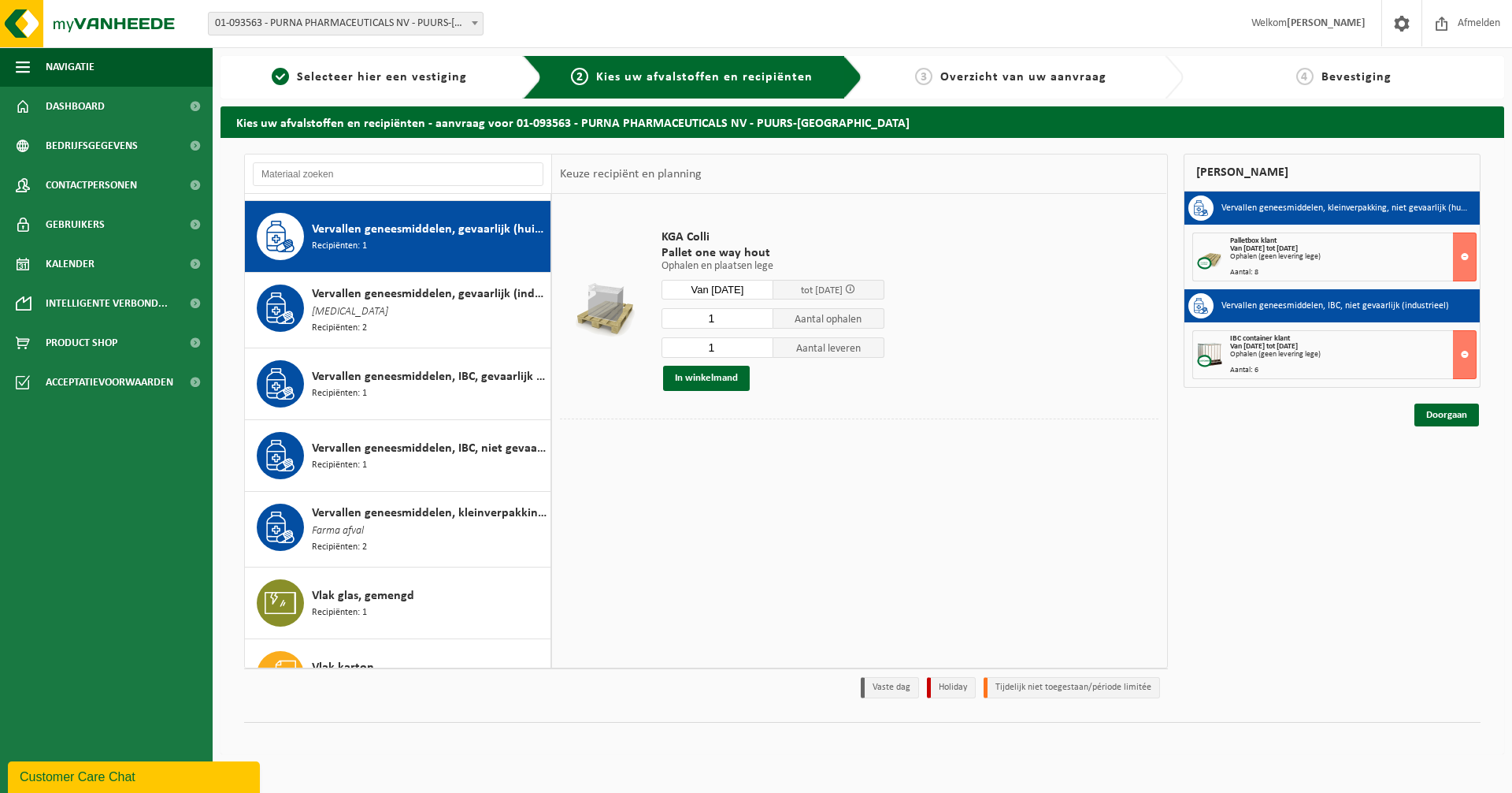
click at [733, 316] on input "1" at bounding box center [718, 319] width 112 height 21
type input "16"
drag, startPoint x: 728, startPoint y: 345, endPoint x: 669, endPoint y: 345, distance: 59.0
click at [669, 345] on input "1" at bounding box center [718, 347] width 112 height 21
type input "0"
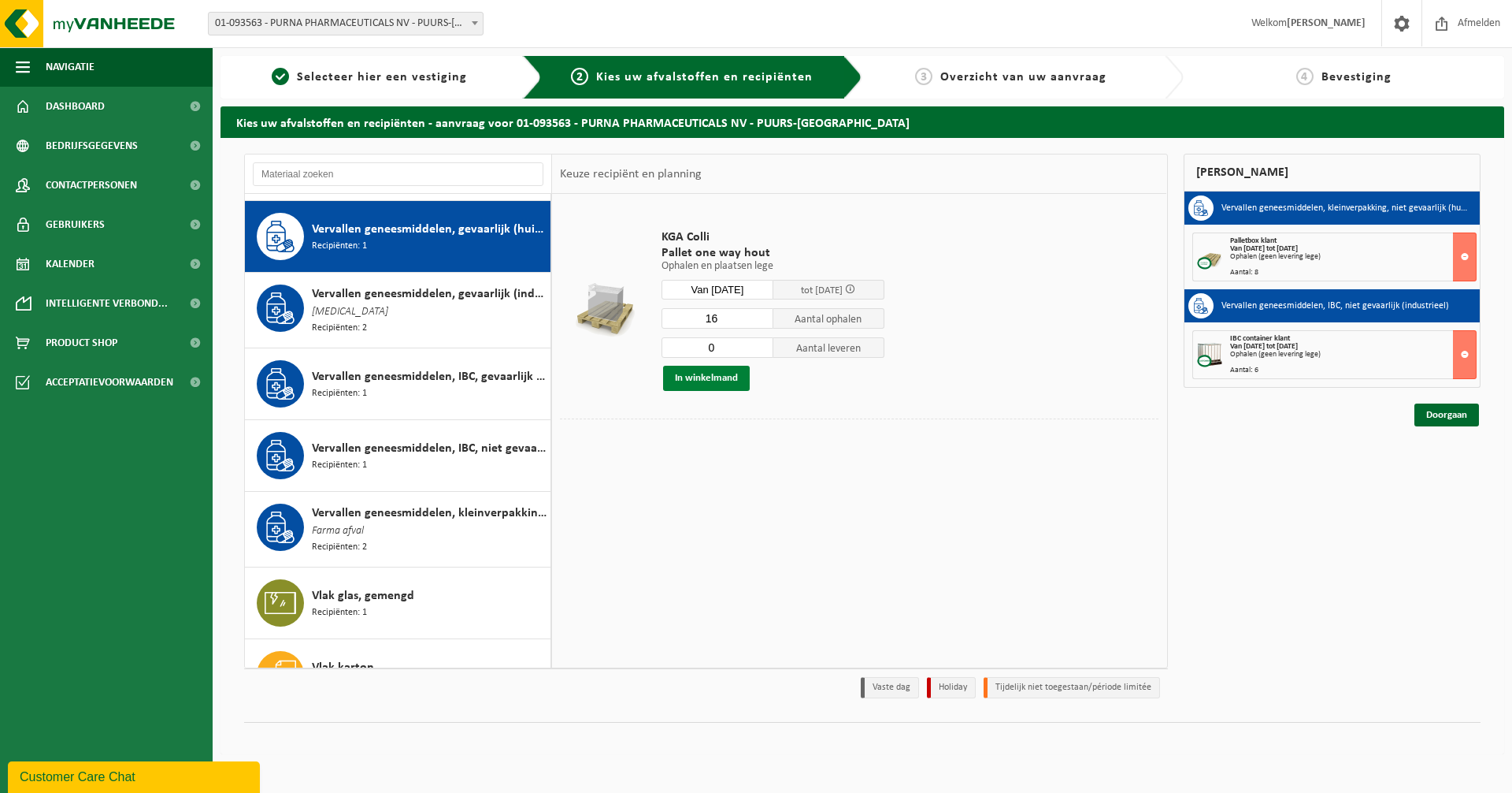
click at [711, 380] on button "In winkelmand" at bounding box center [706, 379] width 87 height 26
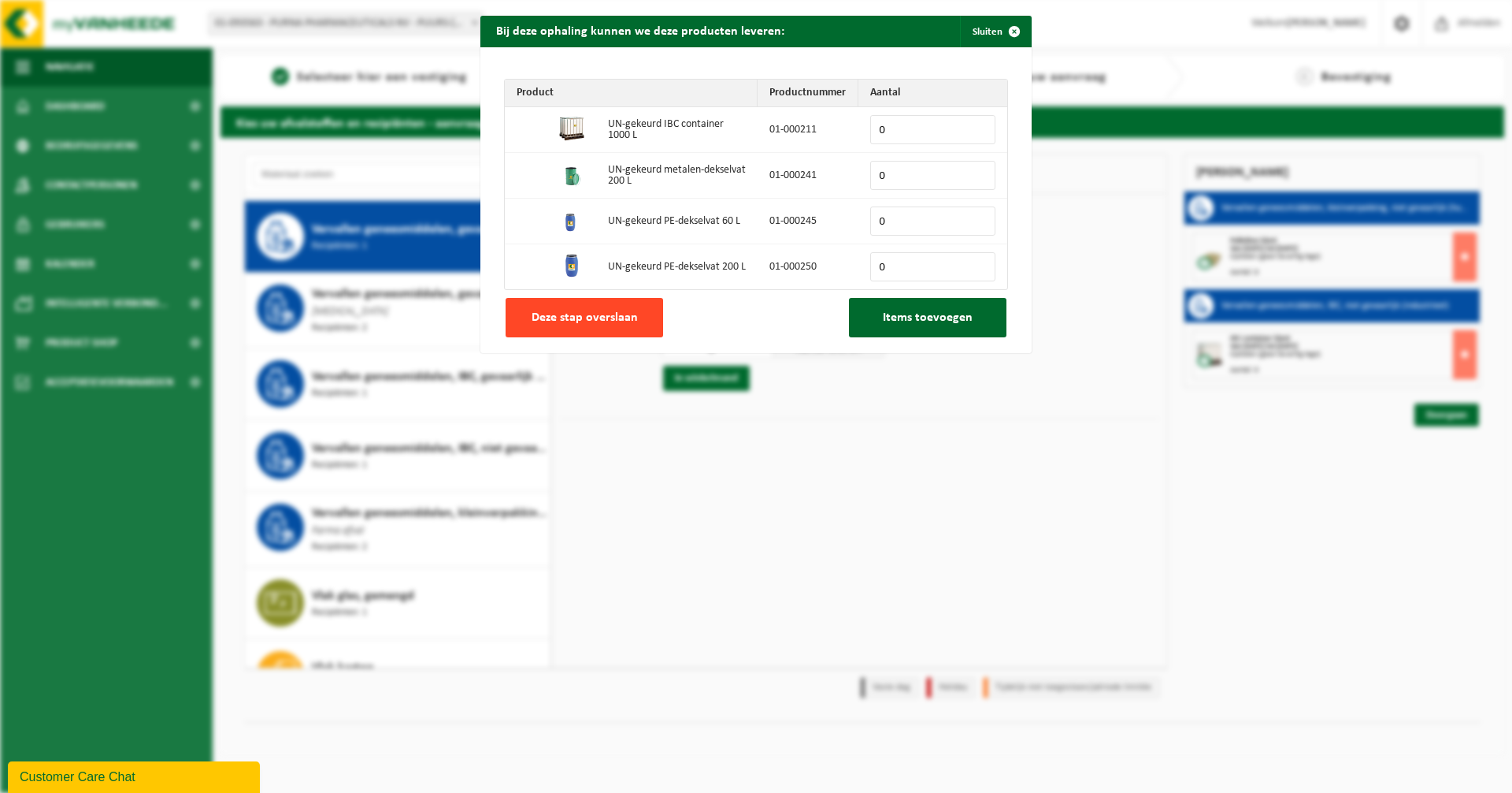
click at [597, 313] on span "Deze stap overslaan" at bounding box center [584, 318] width 106 height 13
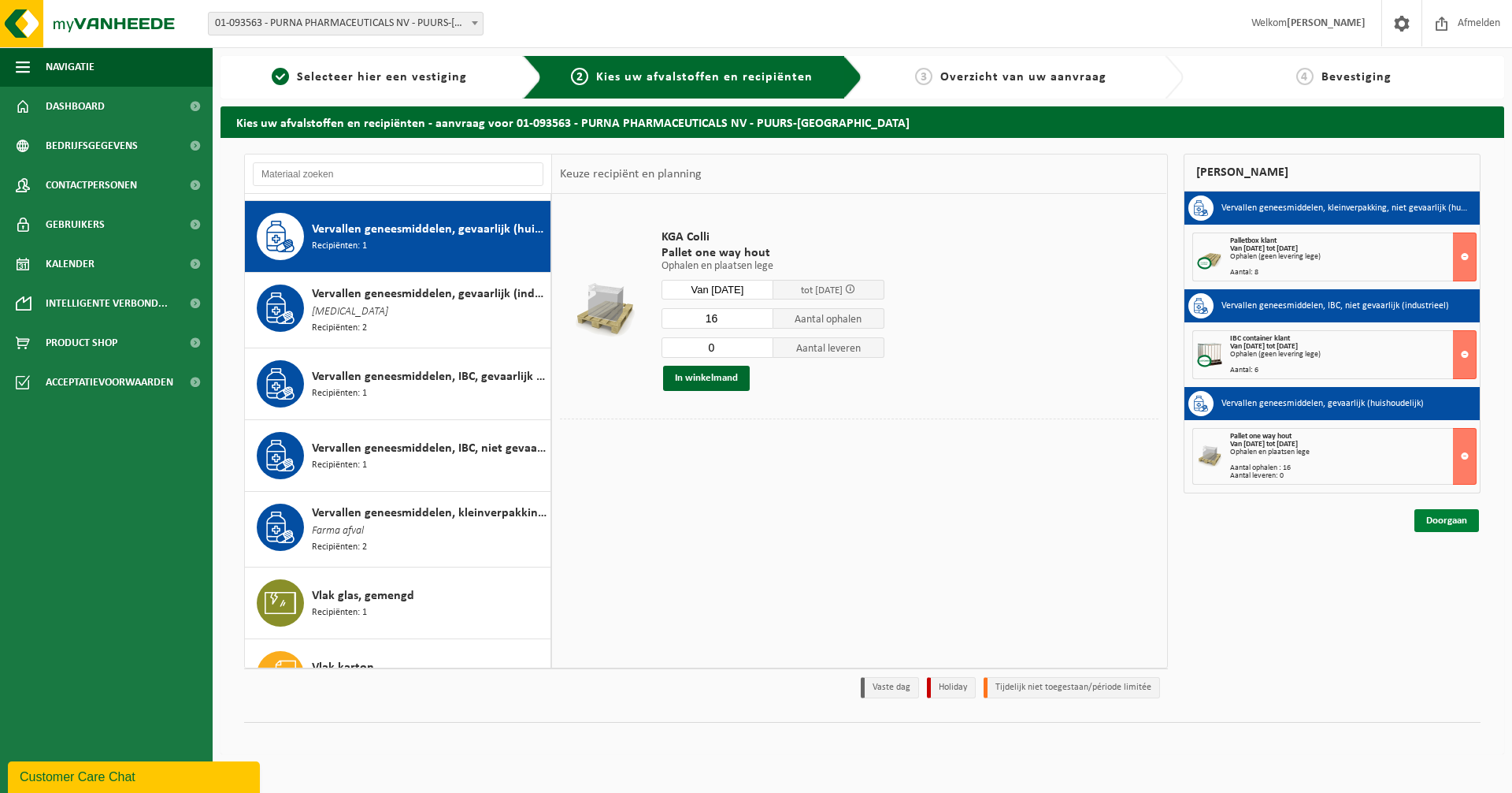
click at [1453, 524] on link "Doorgaan" at bounding box center [1447, 520] width 65 height 23
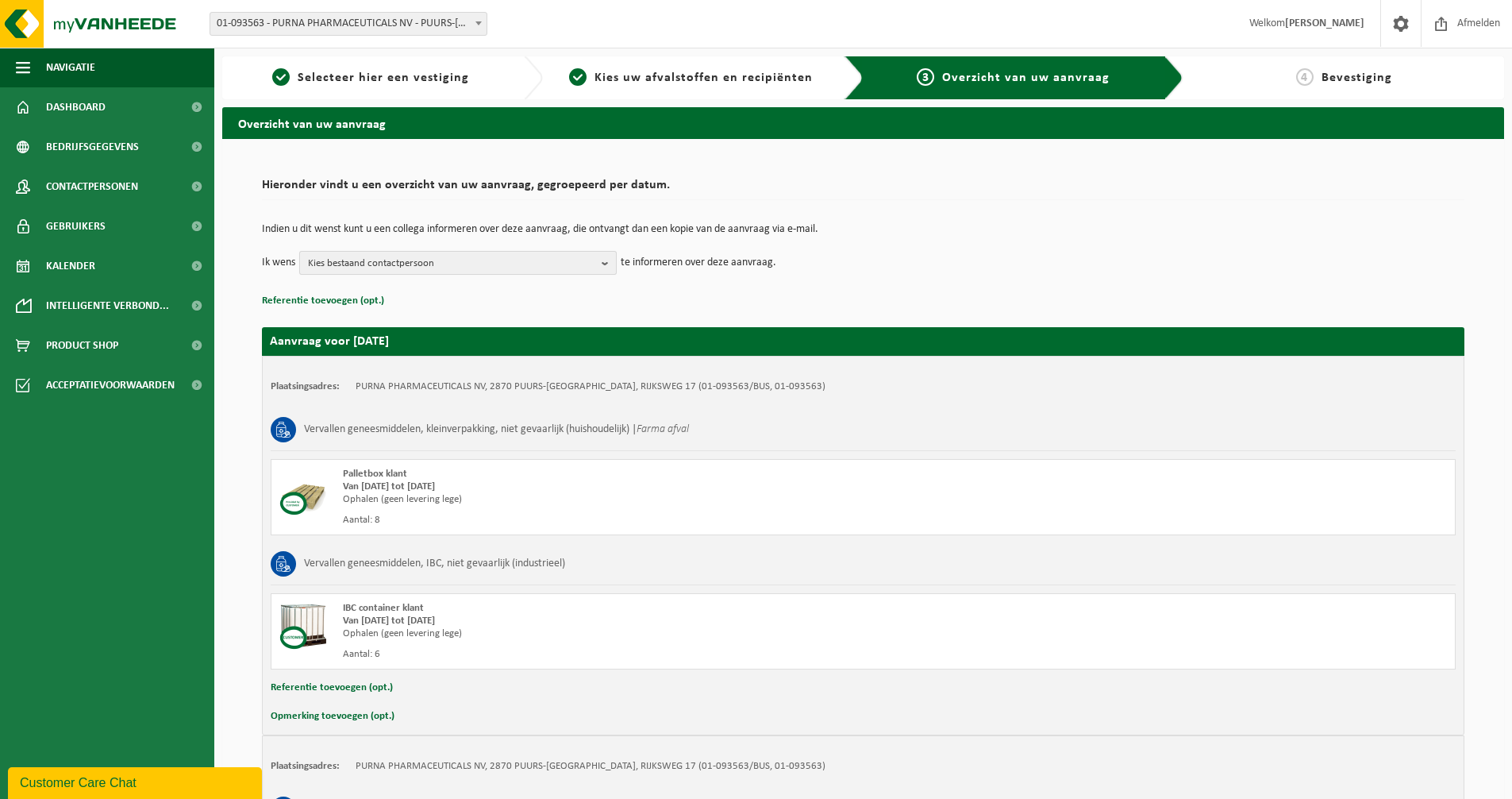
click at [605, 264] on b "button" at bounding box center [609, 263] width 14 height 22
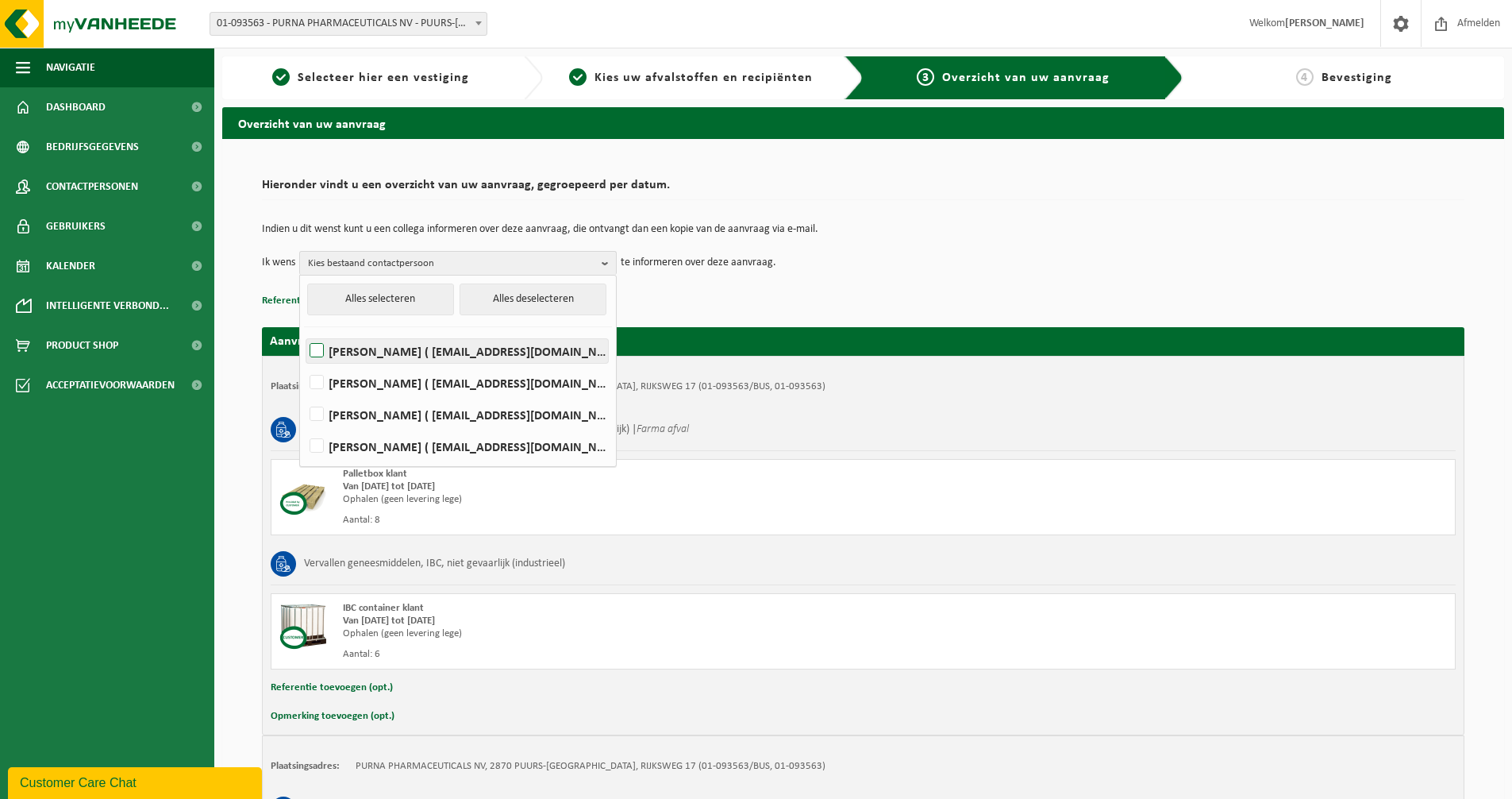
click at [317, 348] on label "KEVIN DE BELDER ( kdd@purna.be )" at bounding box center [458, 351] width 302 height 24
click at [304, 331] on input "KEVIN DE BELDER ( kdd@purna.be )" at bounding box center [304, 330] width 1 height 1
checkbox input "true"
click at [317, 377] on label "GUNTER DE HELT ( gdh@purna.be )" at bounding box center [458, 383] width 302 height 24
click at [304, 363] on input "GUNTER DE HELT ( gdh@purna.be )" at bounding box center [304, 362] width 1 height 1
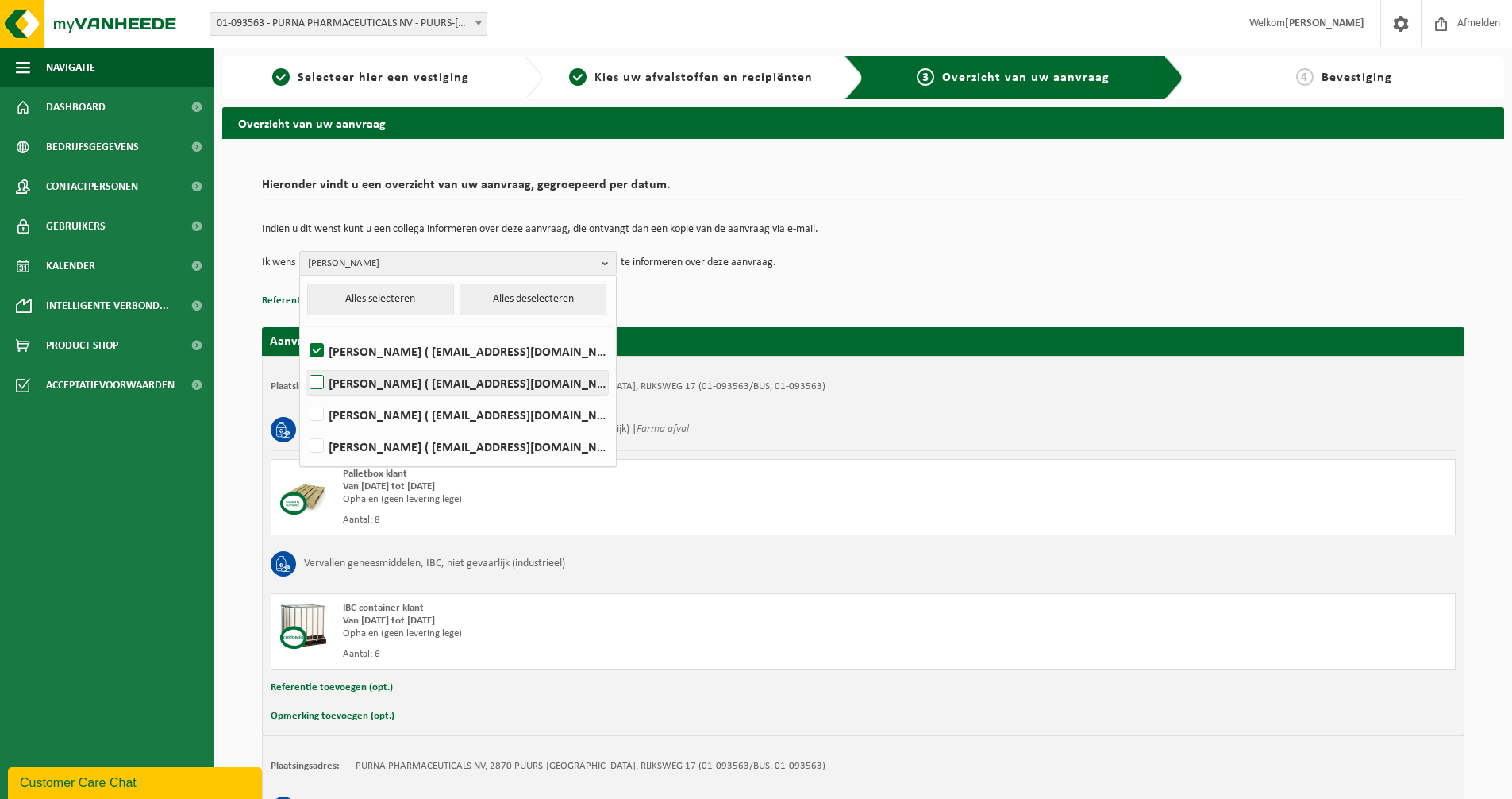
checkbox input "true"
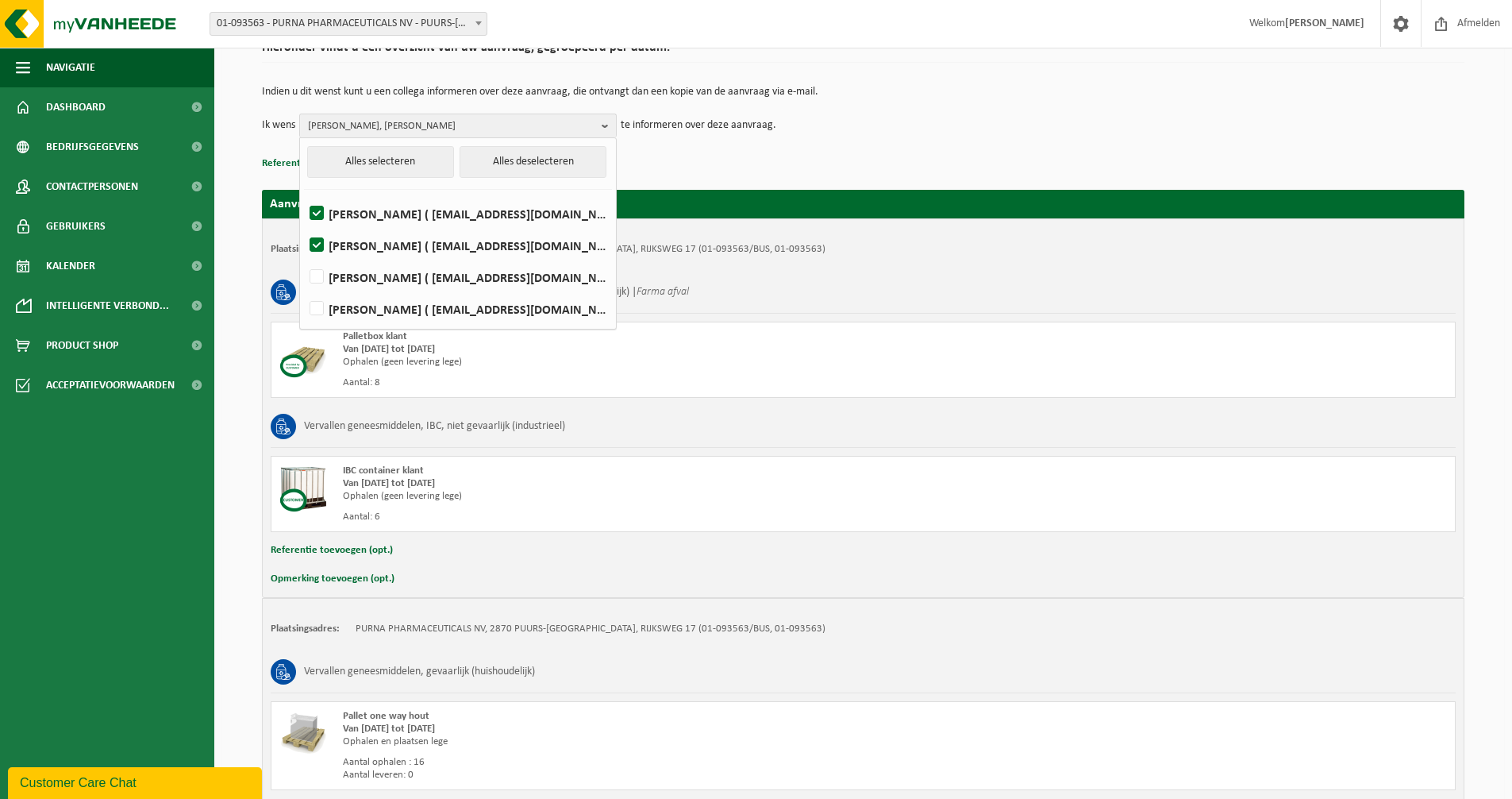
scroll to position [275, 0]
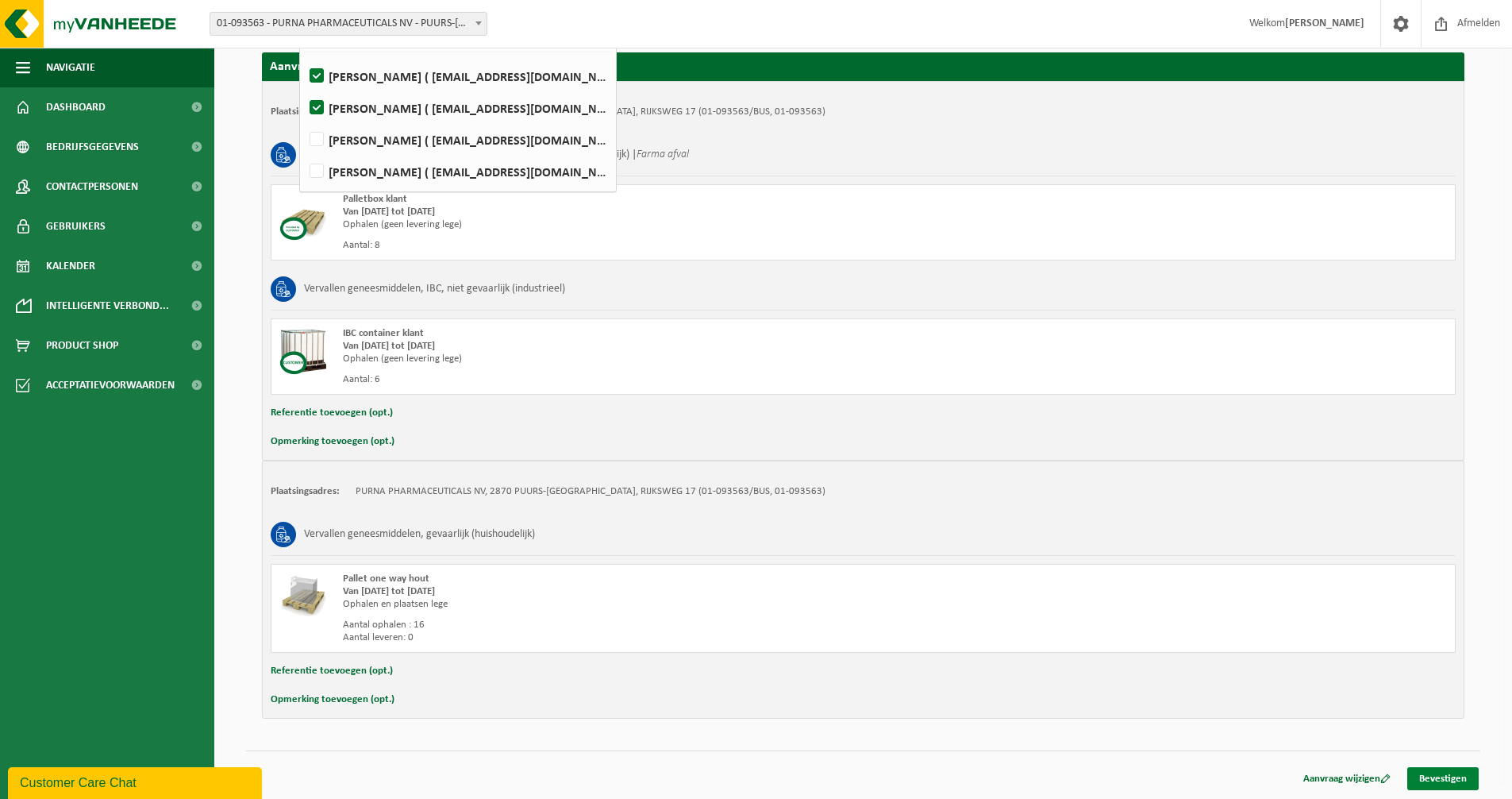
click at [1432, 769] on link "Bevestigen" at bounding box center [1443, 778] width 71 height 23
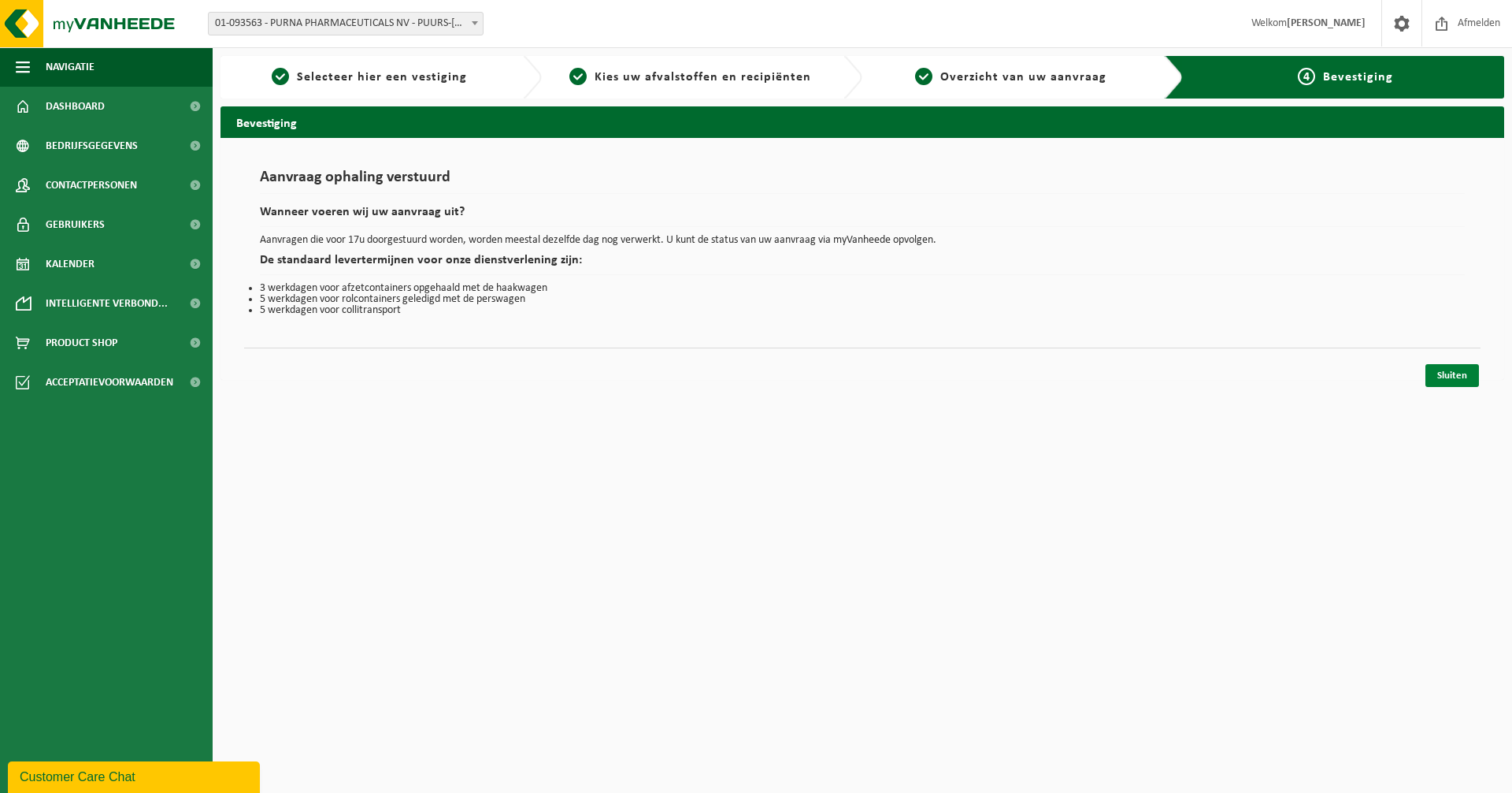
click at [1441, 374] on link "Sluiten" at bounding box center [1452, 375] width 53 height 23
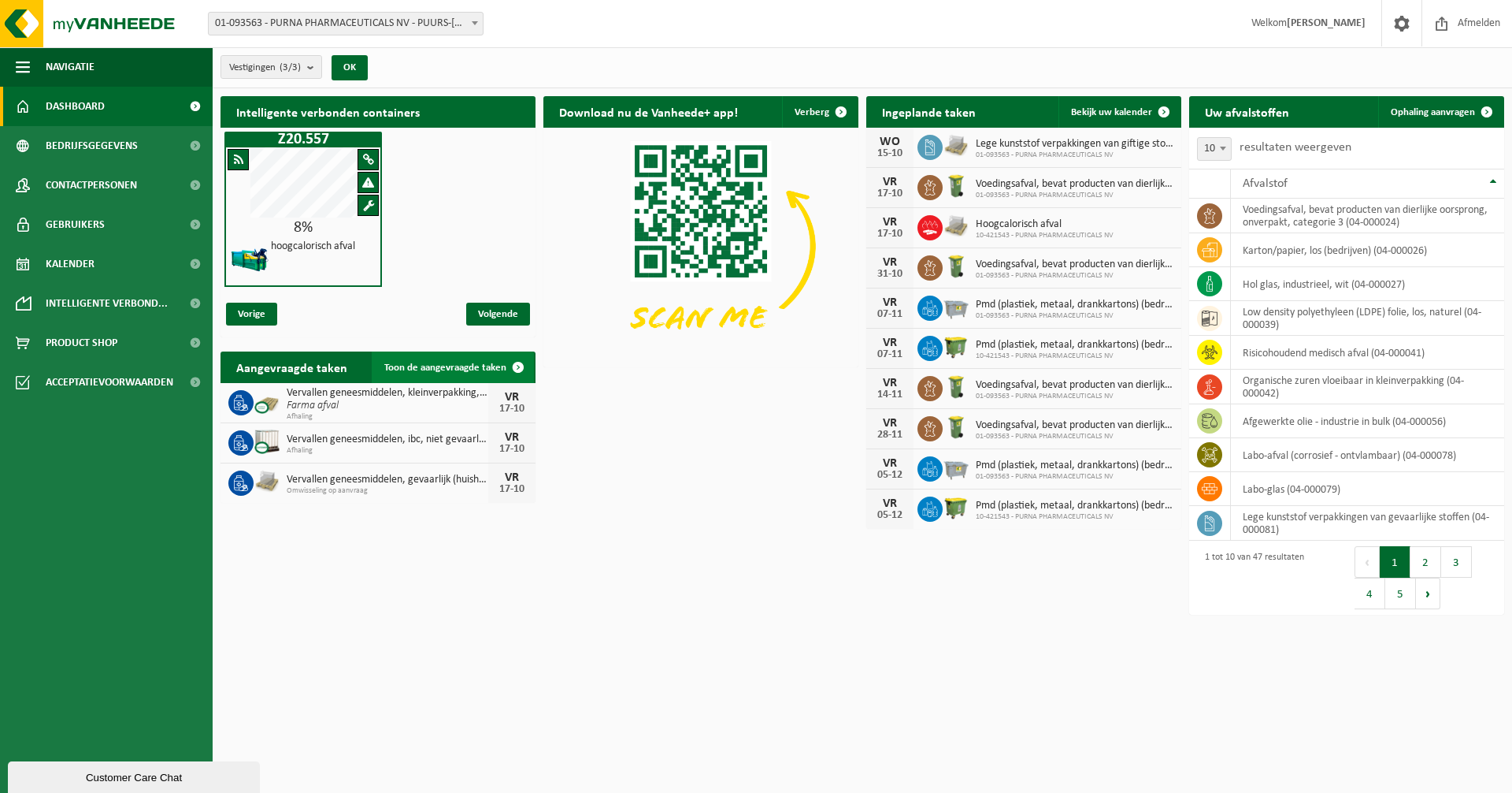
click at [421, 367] on span "Toon de aangevraagde taken" at bounding box center [445, 367] width 122 height 10
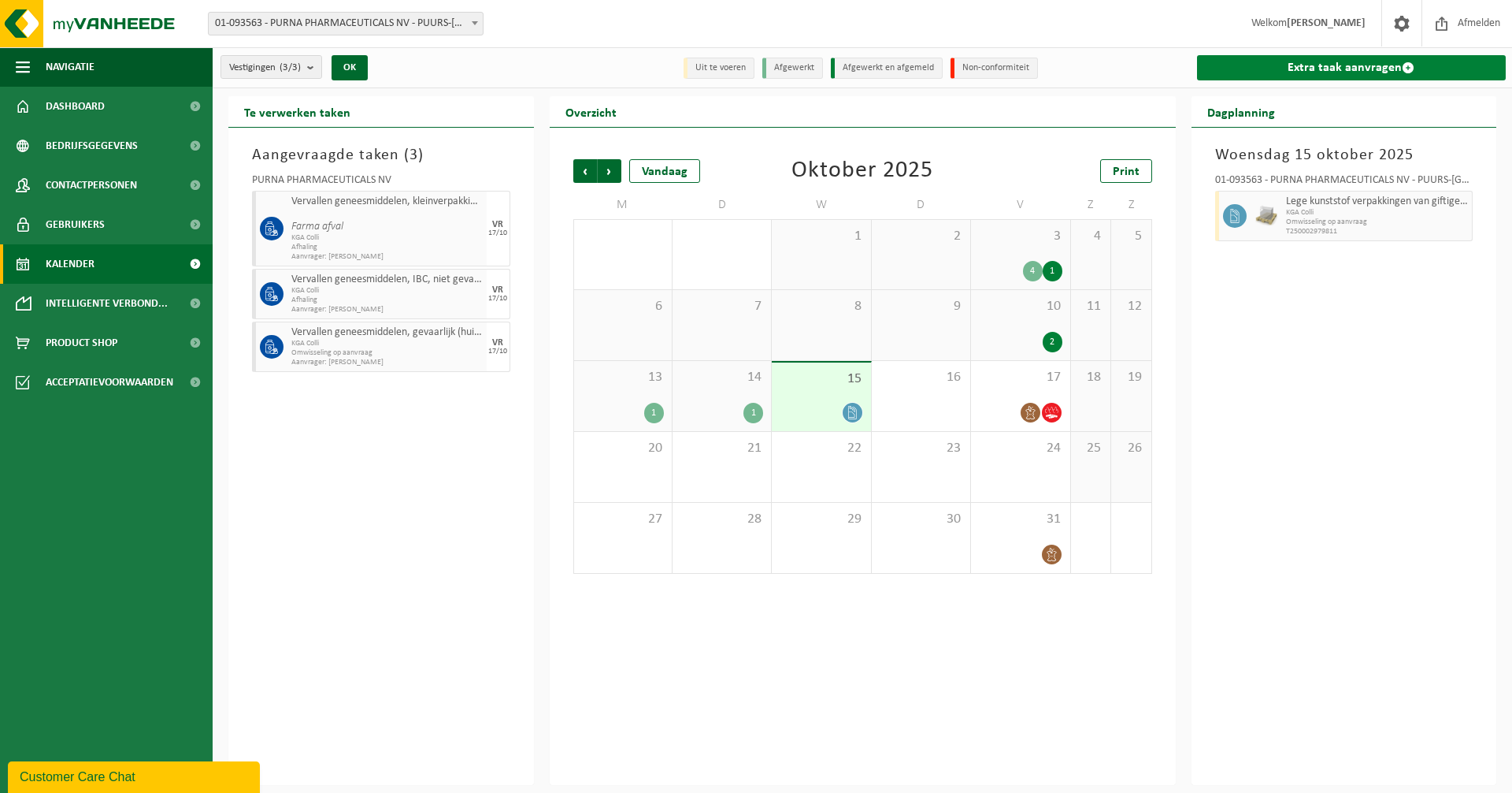
drag, startPoint x: 1346, startPoint y: 66, endPoint x: 1316, endPoint y: 69, distance: 30.1
click at [1346, 66] on link "Extra taak aanvragen" at bounding box center [1352, 68] width 310 height 26
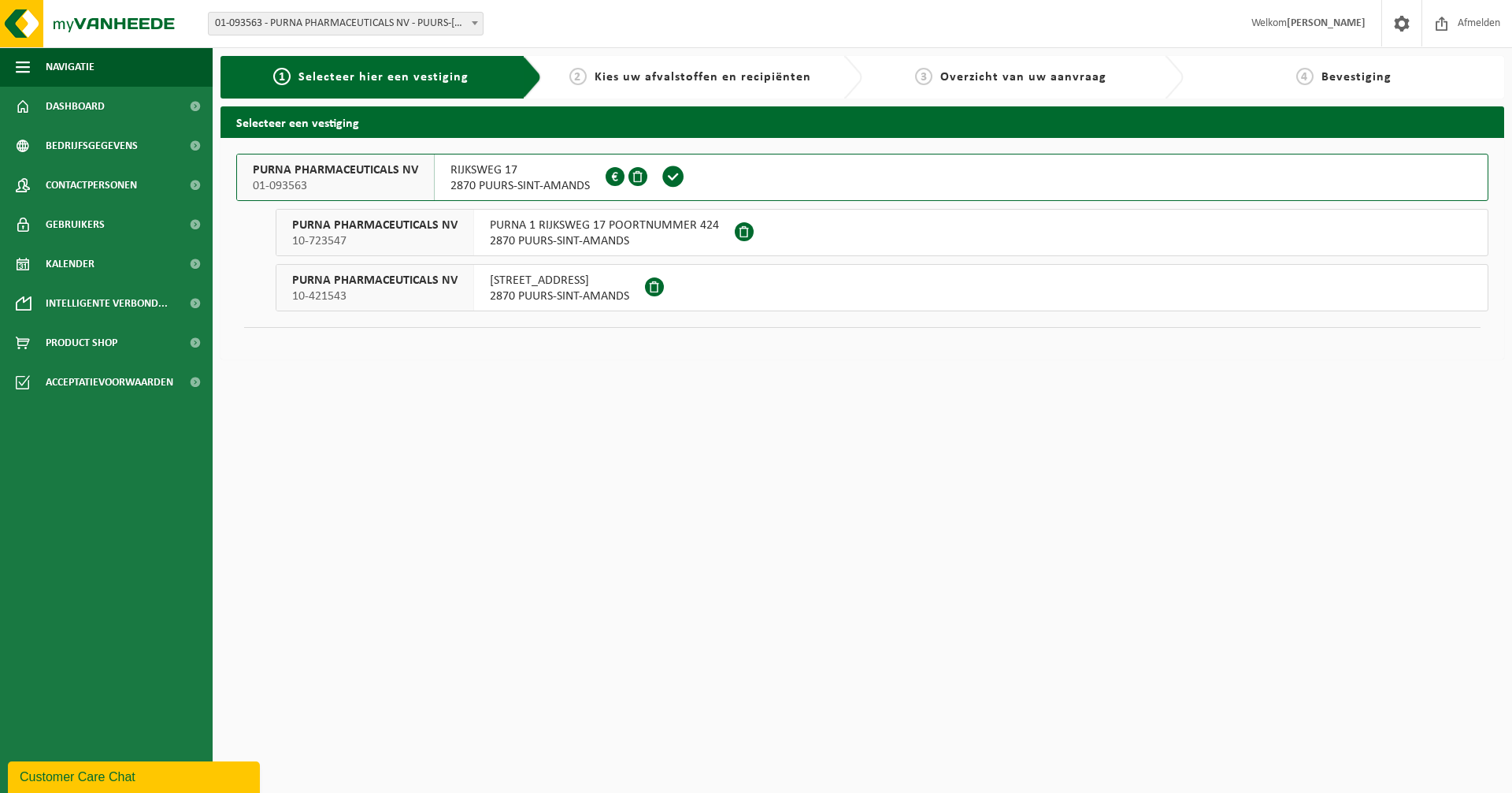
click at [464, 181] on span "2870 PUURS-SINT-AMANDS" at bounding box center [520, 186] width 139 height 16
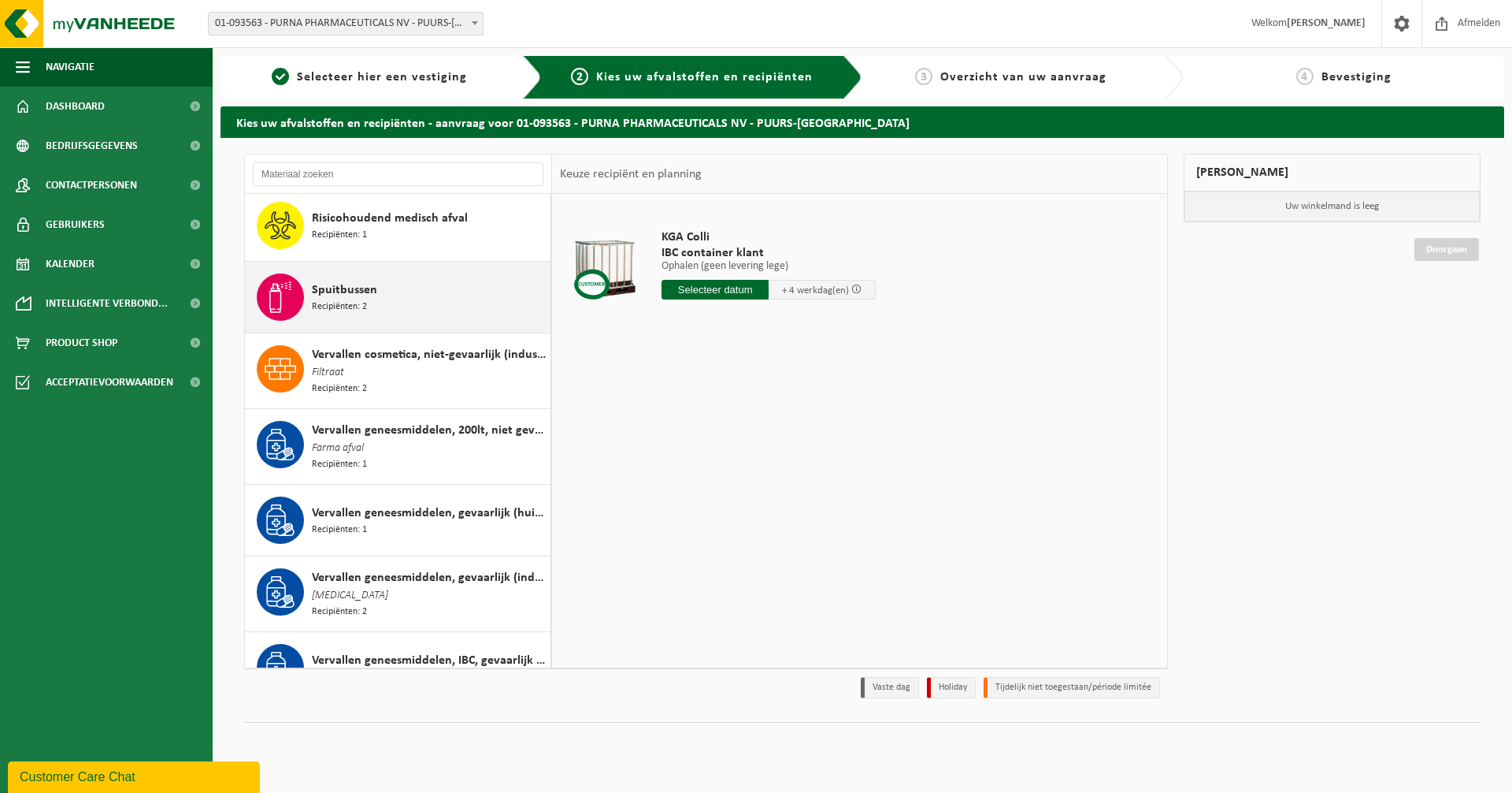
scroll to position [2128, 0]
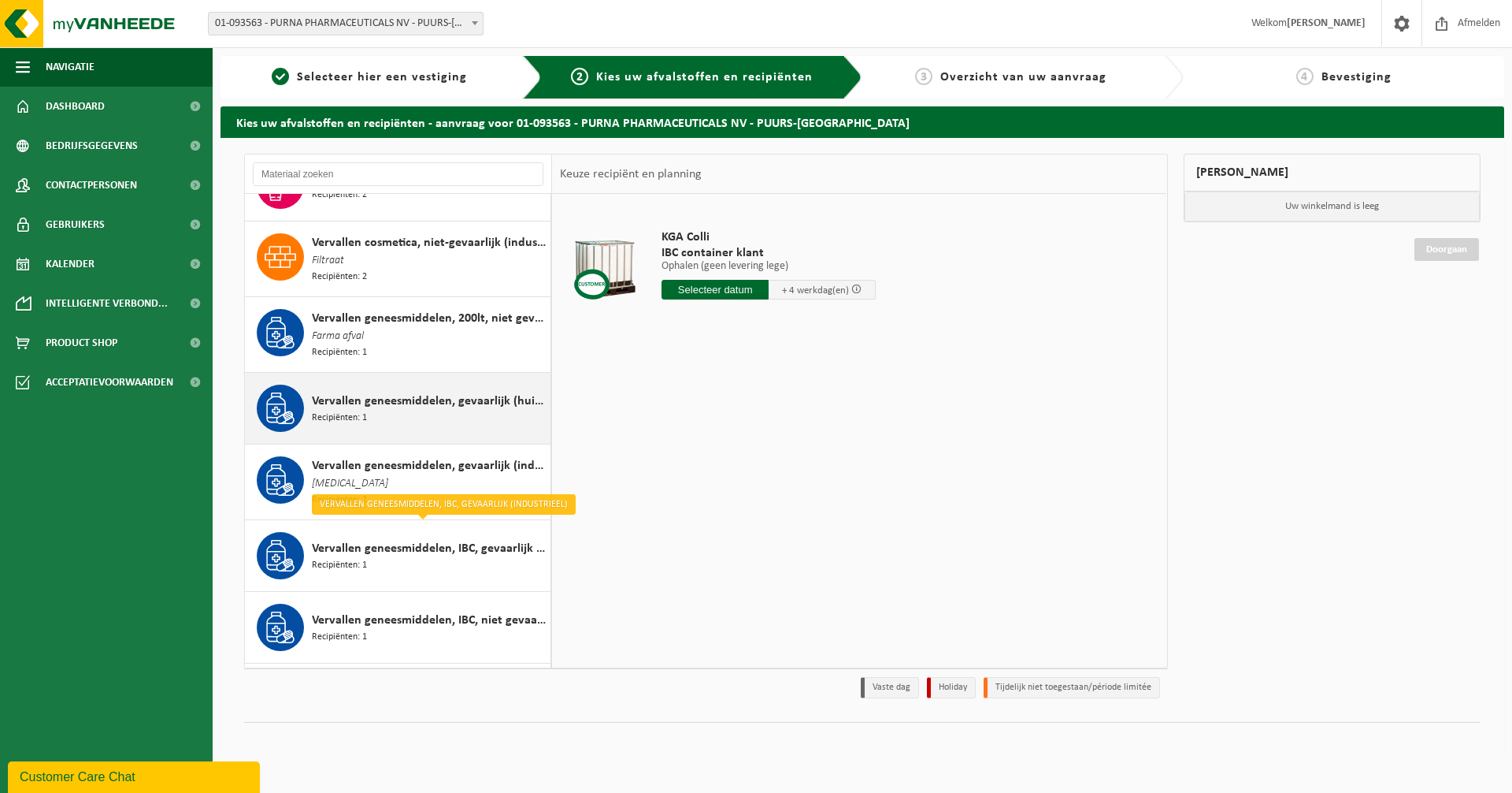
click at [406, 391] on span "Vervallen geneesmiddelen, gevaarlijk (huishoudelijk)" at bounding box center [429, 401] width 235 height 19
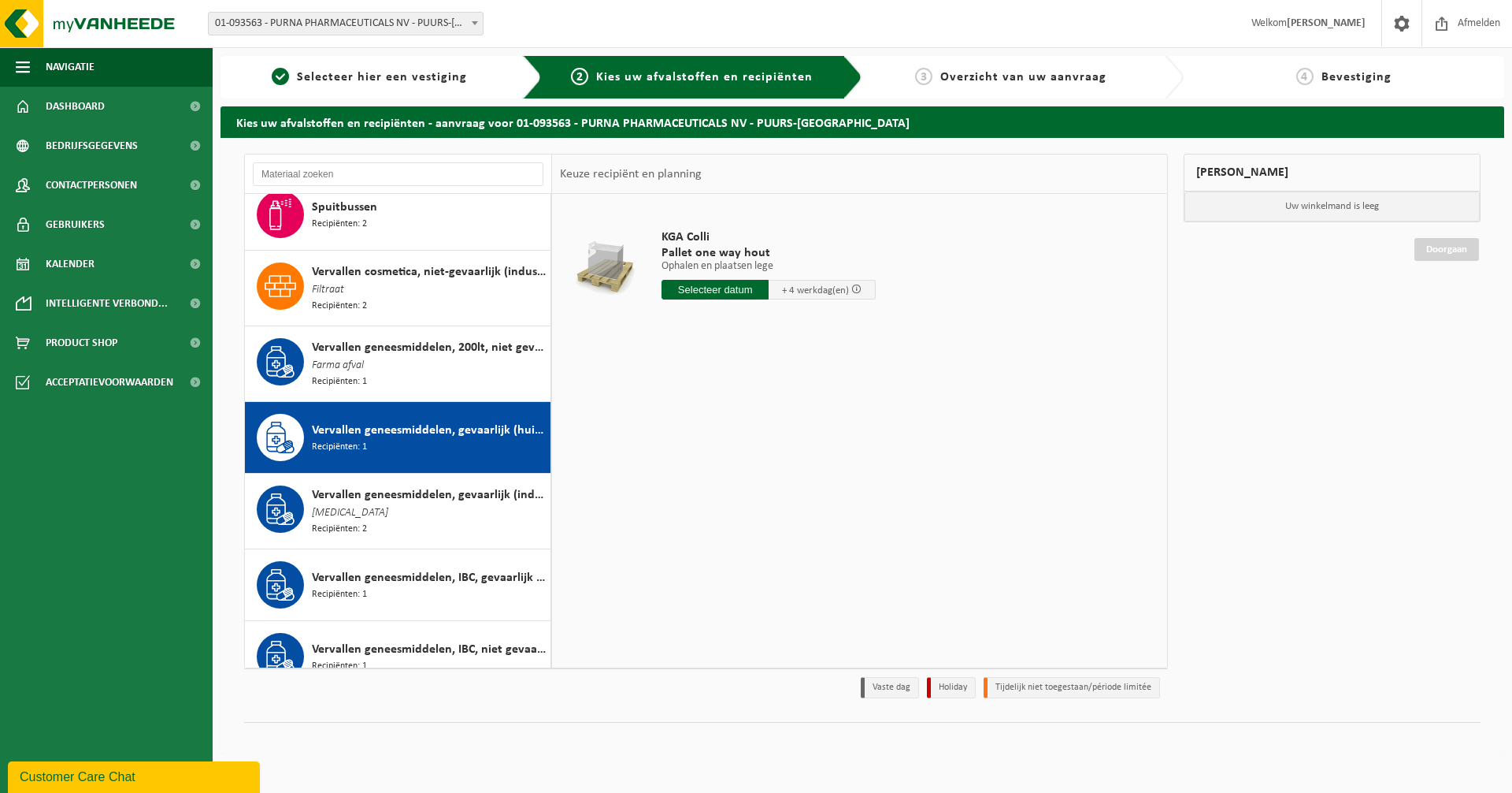
scroll to position [2141, 0]
